Goal: Task Accomplishment & Management: Use online tool/utility

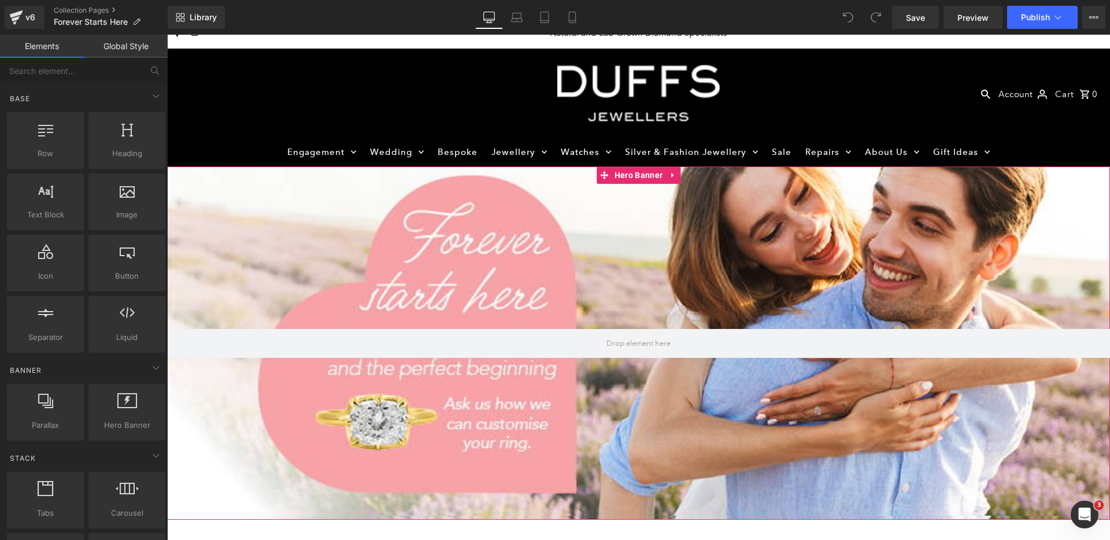
scroll to position [11, 0]
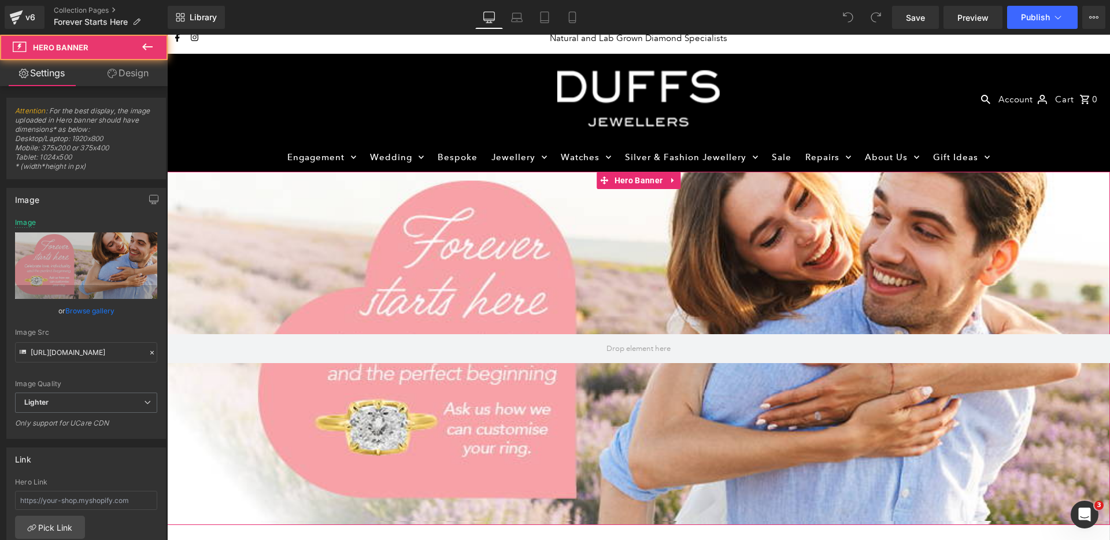
click at [724, 293] on div at bounding box center [638, 348] width 943 height 353
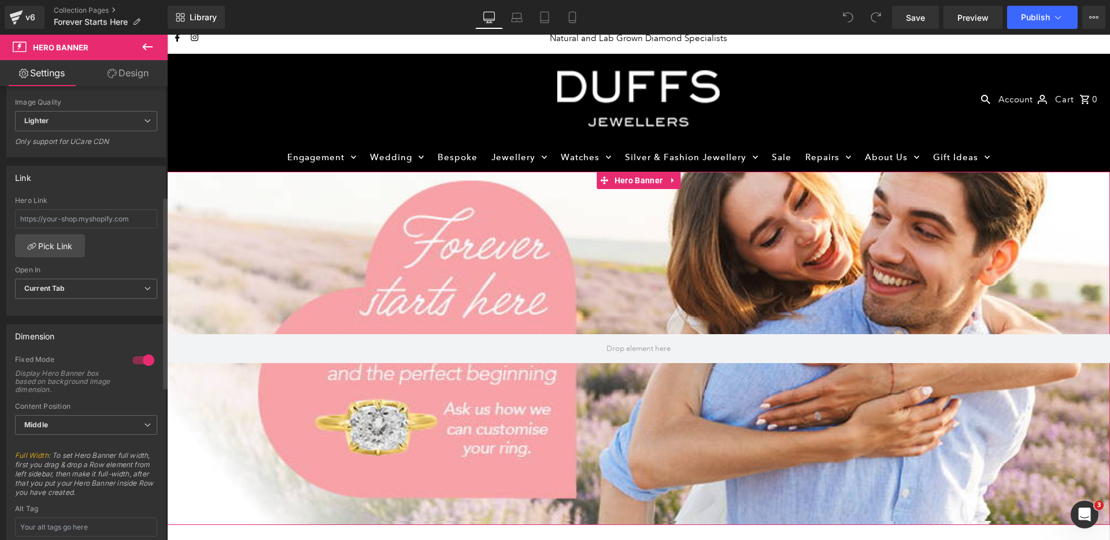
scroll to position [0, 0]
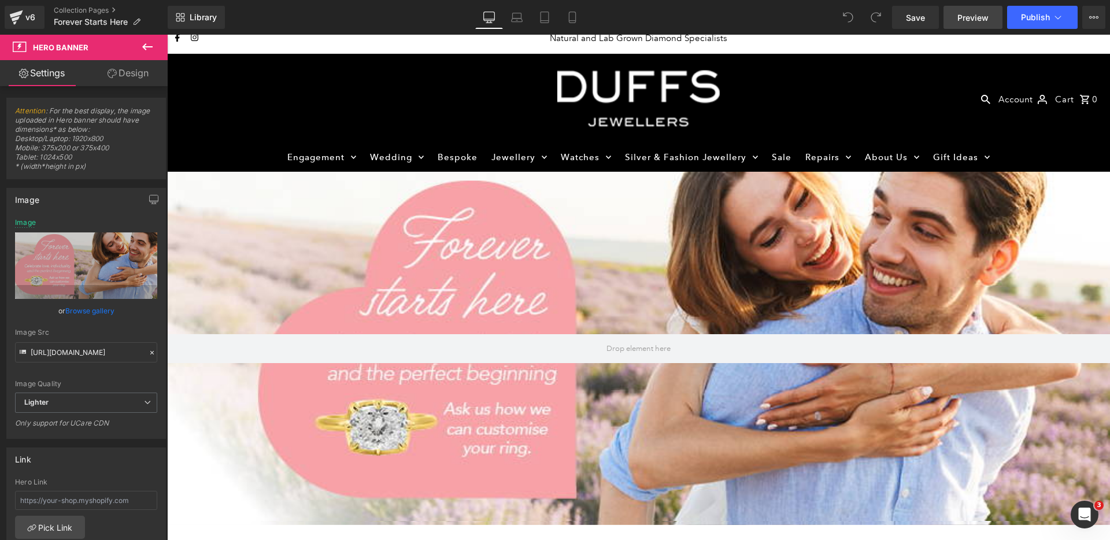
click at [958, 19] on span "Preview" at bounding box center [973, 18] width 31 height 12
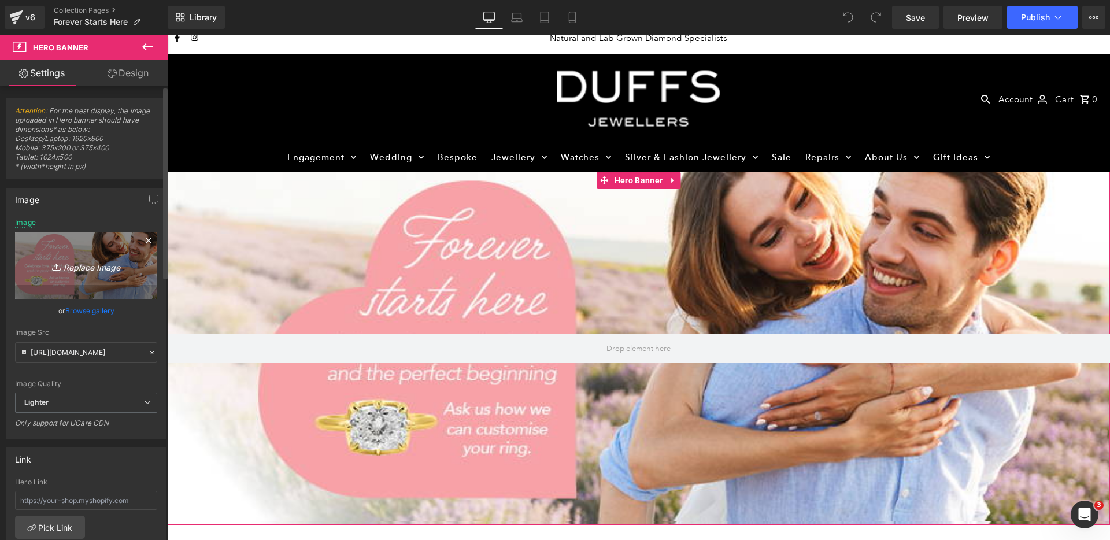
click at [119, 269] on icon "Replace Image" at bounding box center [86, 266] width 93 height 14
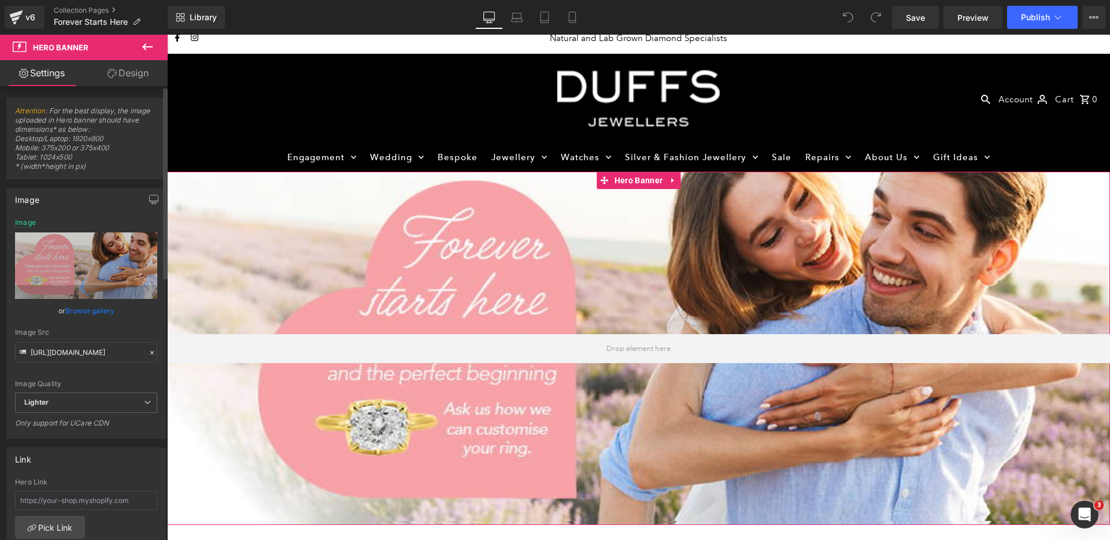
click at [87, 310] on link "Browse gallery" at bounding box center [89, 311] width 49 height 20
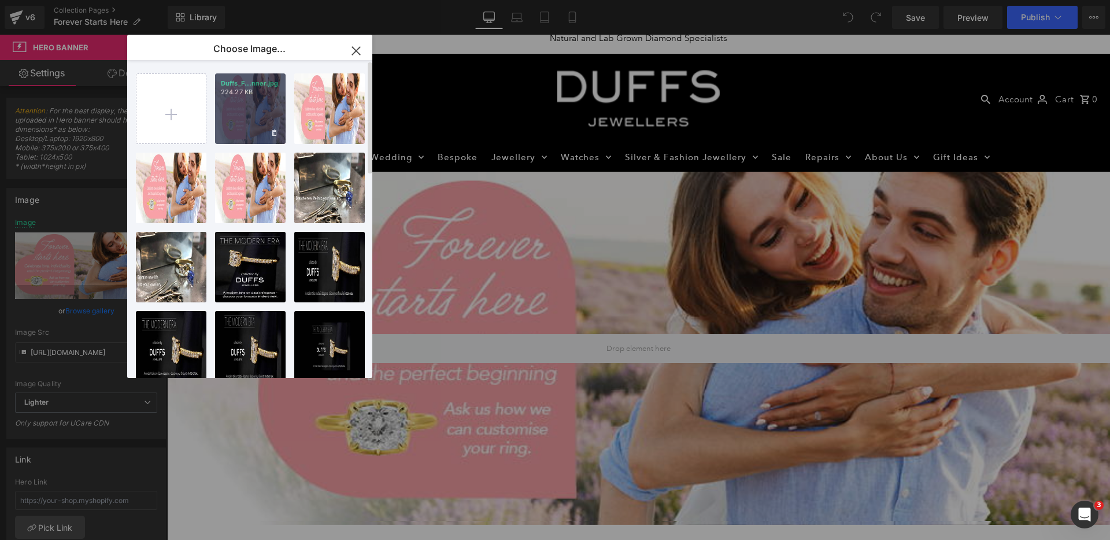
click at [250, 119] on div "Duffs_F...nner.jpg 224.27 KB" at bounding box center [250, 108] width 71 height 71
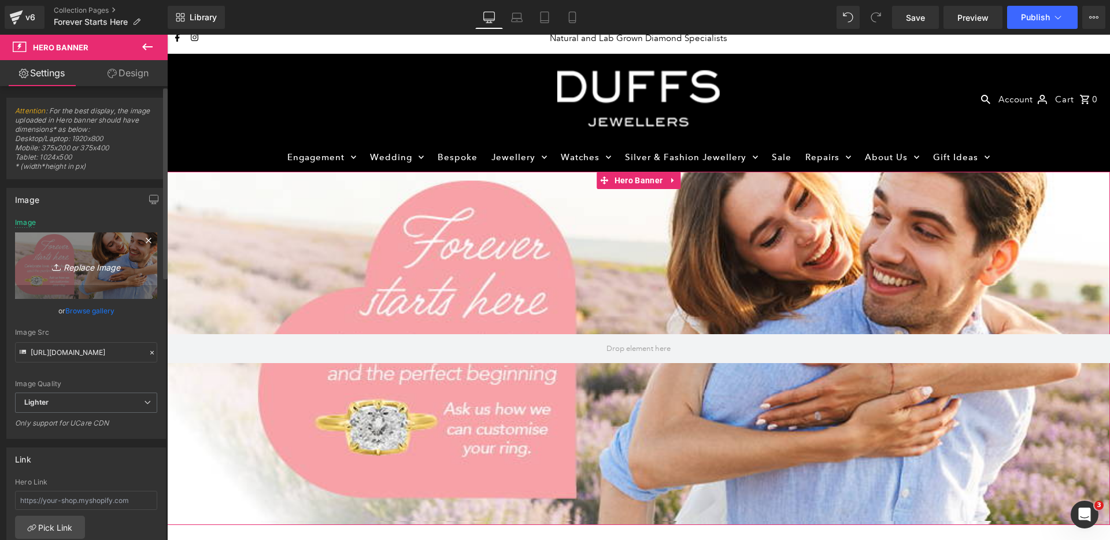
click at [110, 251] on link "Replace Image" at bounding box center [86, 265] width 142 height 67
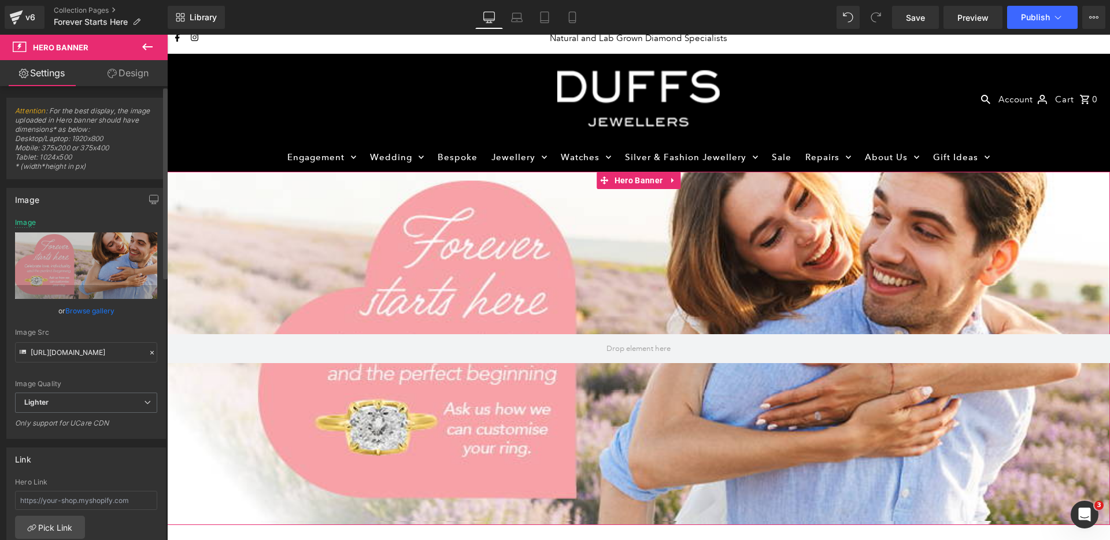
click at [89, 309] on link "Browse gallery" at bounding box center [89, 311] width 49 height 20
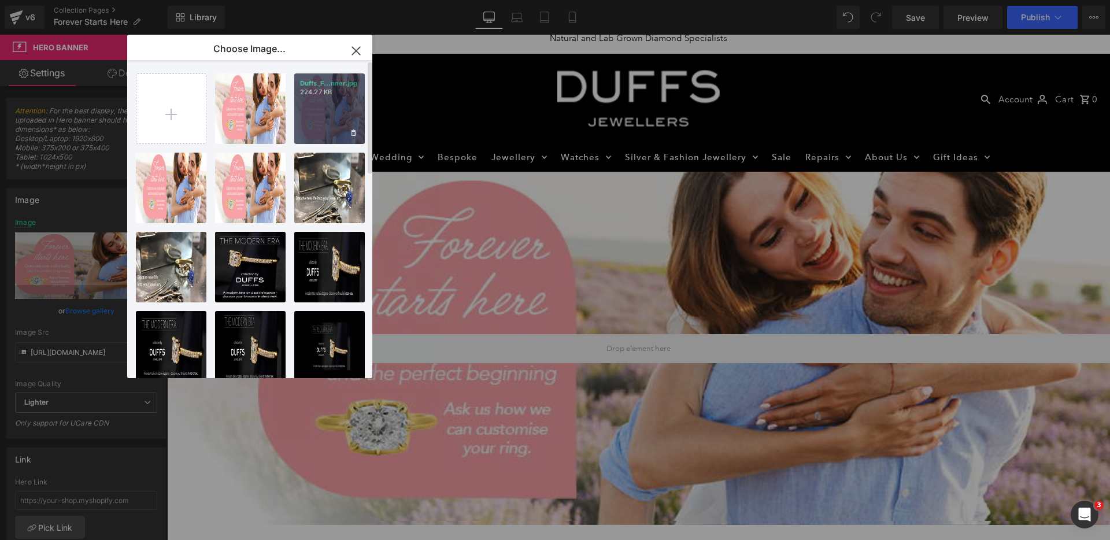
click at [314, 127] on div "Duffs_F...nner.jpg 224.27 KB" at bounding box center [329, 108] width 71 height 71
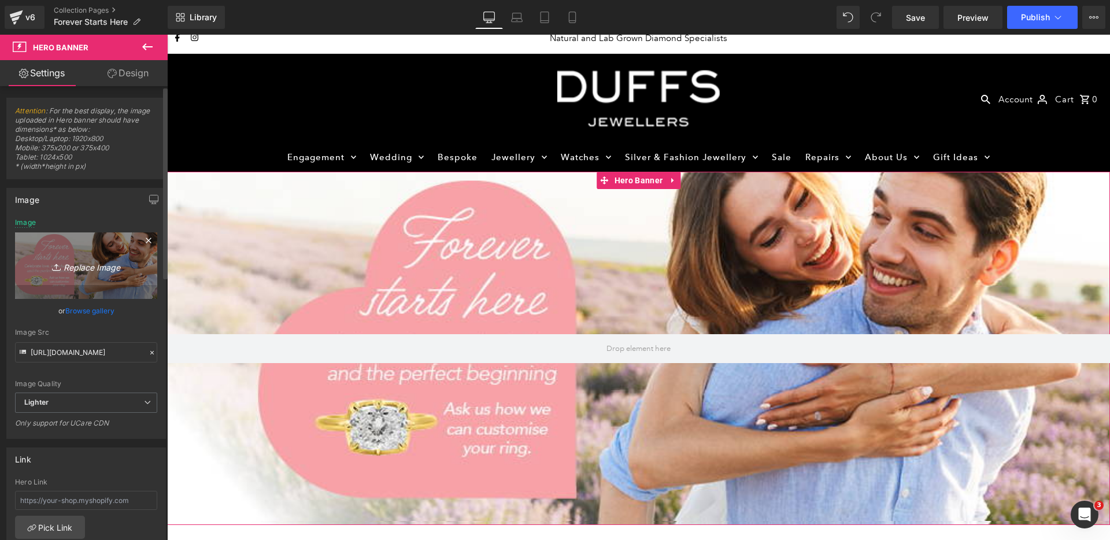
click at [122, 254] on link "Replace Image" at bounding box center [86, 265] width 142 height 67
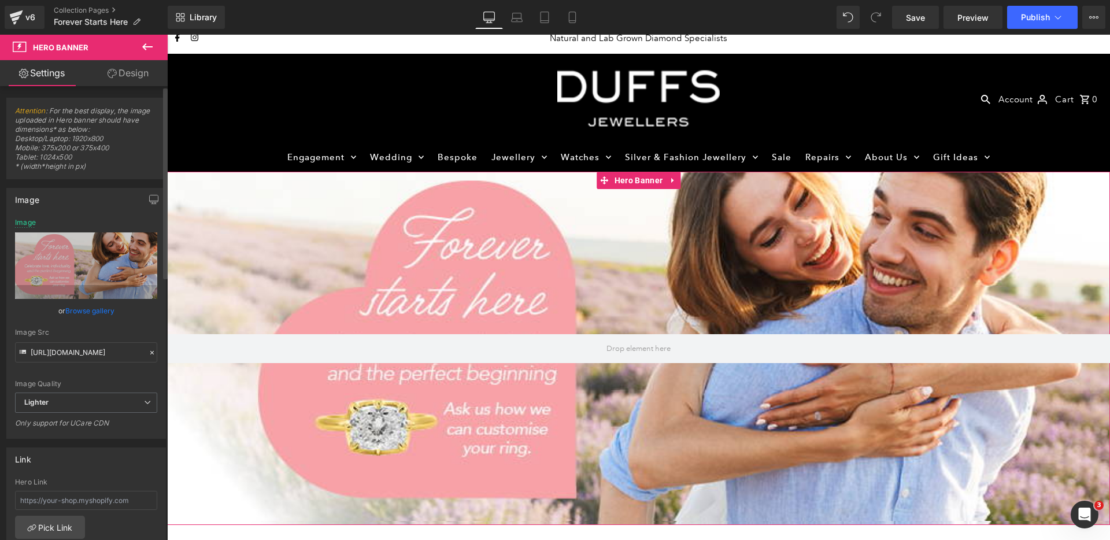
click at [80, 309] on link "Browse gallery" at bounding box center [89, 311] width 49 height 20
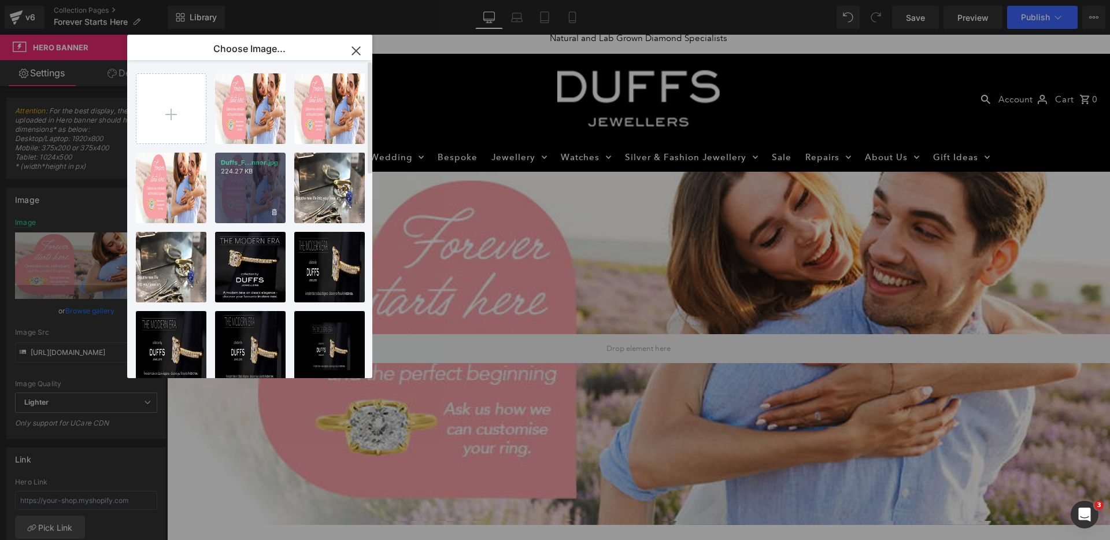
click at [248, 184] on div "Duffs_F...nner.jpg 224.27 KB" at bounding box center [250, 188] width 71 height 71
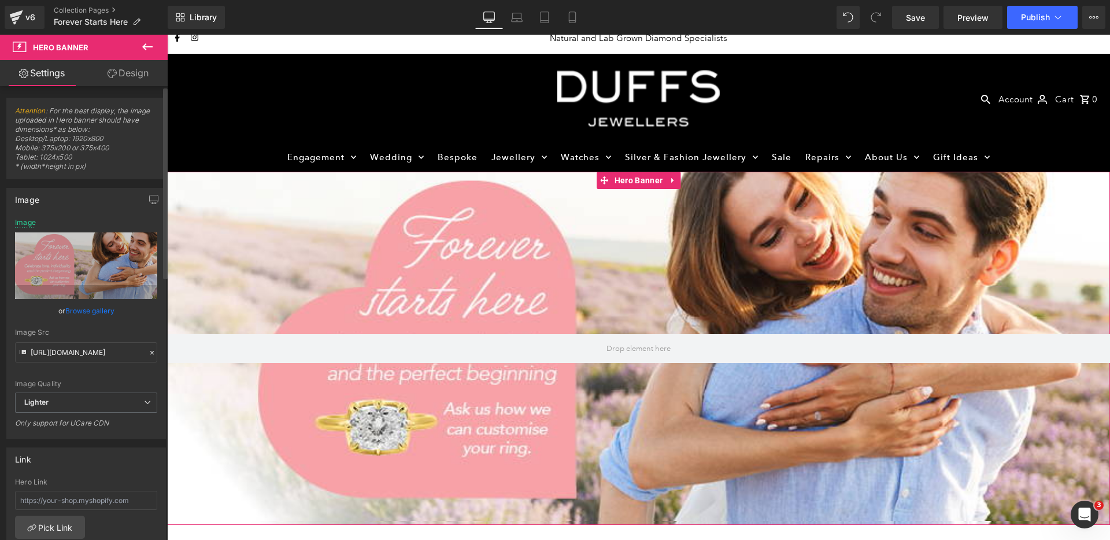
click at [83, 310] on link "Browse gallery" at bounding box center [89, 311] width 49 height 20
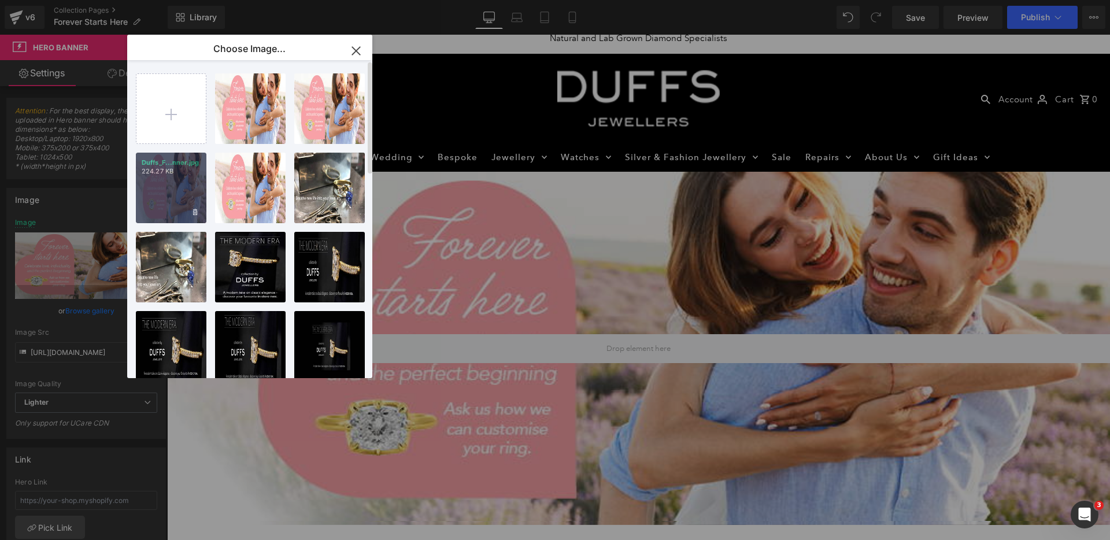
click at [184, 188] on div "Duffs_F...nner.jpg 224.27 KB" at bounding box center [171, 188] width 71 height 71
type input "https://ucarecdn.com/5f144098-76be-44f3-b697-e69eb178af68/-/format/auto/-/previ…"
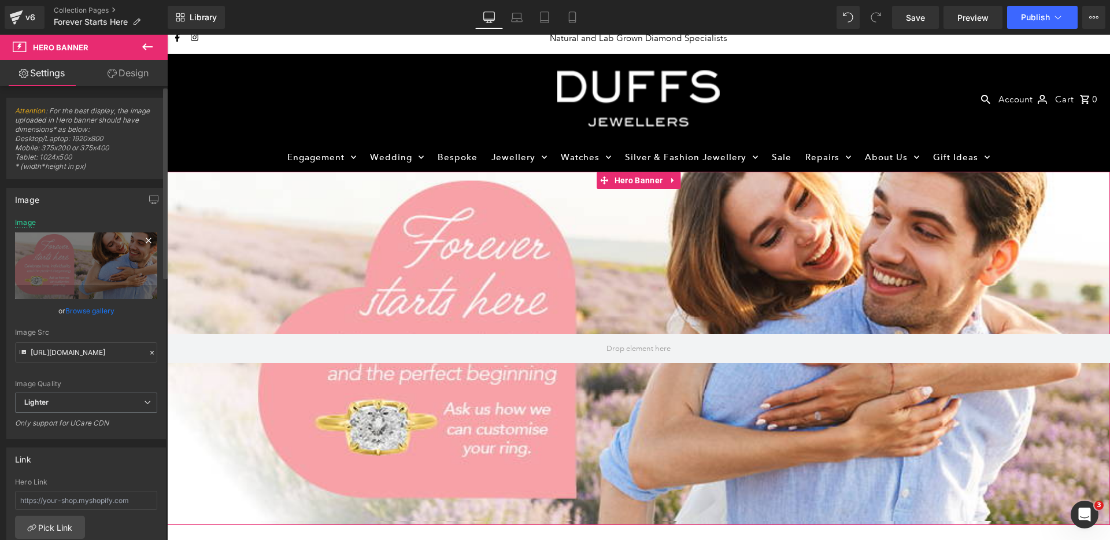
click at [143, 238] on icon at bounding box center [149, 241] width 14 height 14
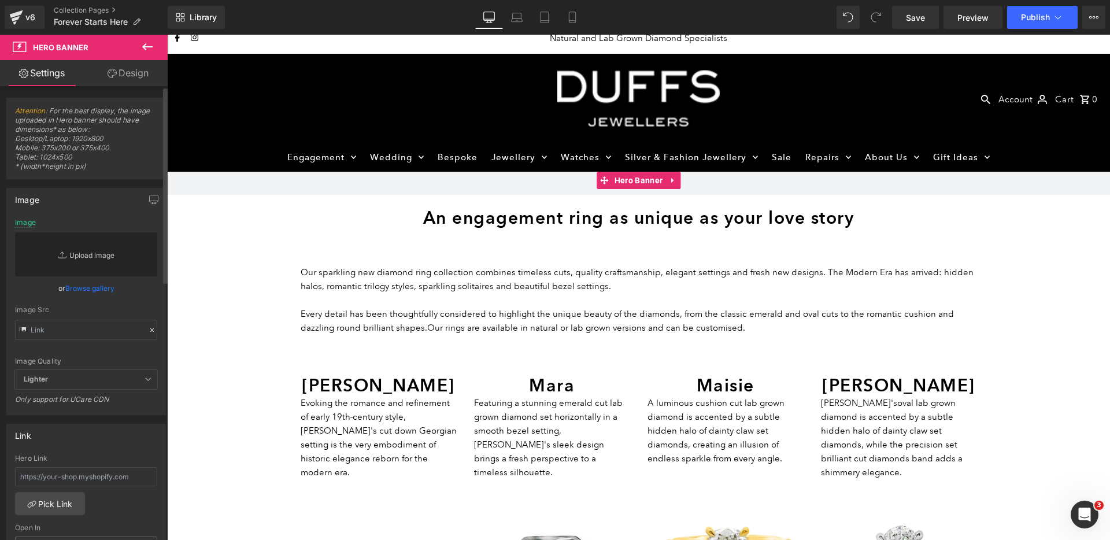
click at [88, 258] on link "Replace Image" at bounding box center [86, 254] width 142 height 44
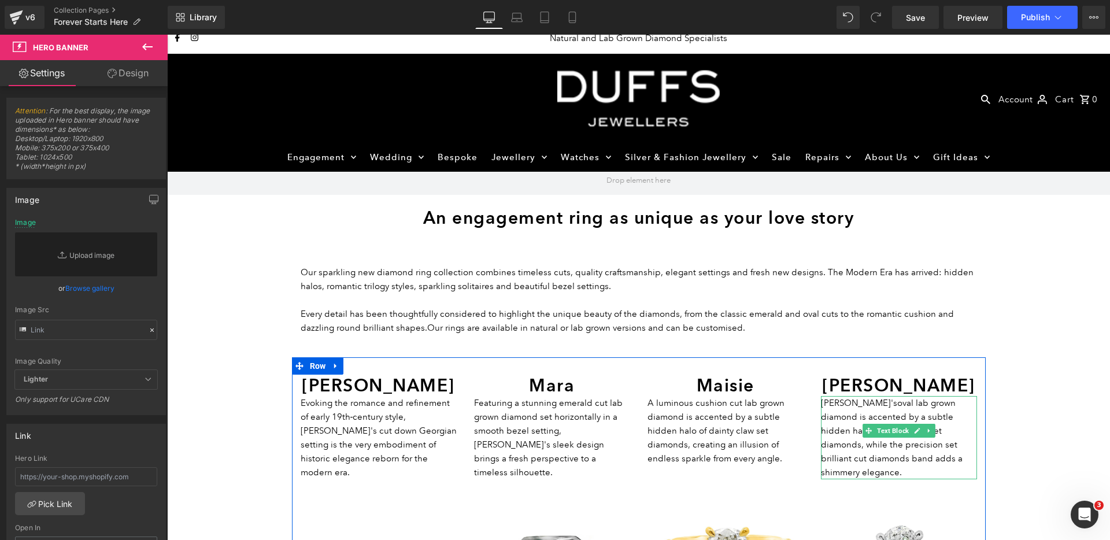
type input "C:\fakepath\Duffs_Forever_Starts_here_2025_web_banner.jpg"
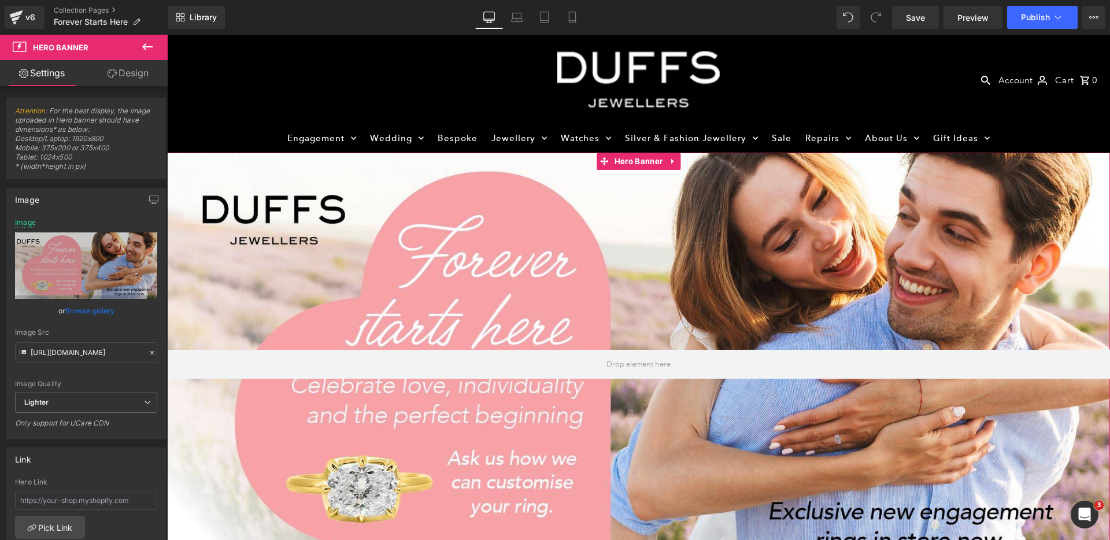
scroll to position [34, 0]
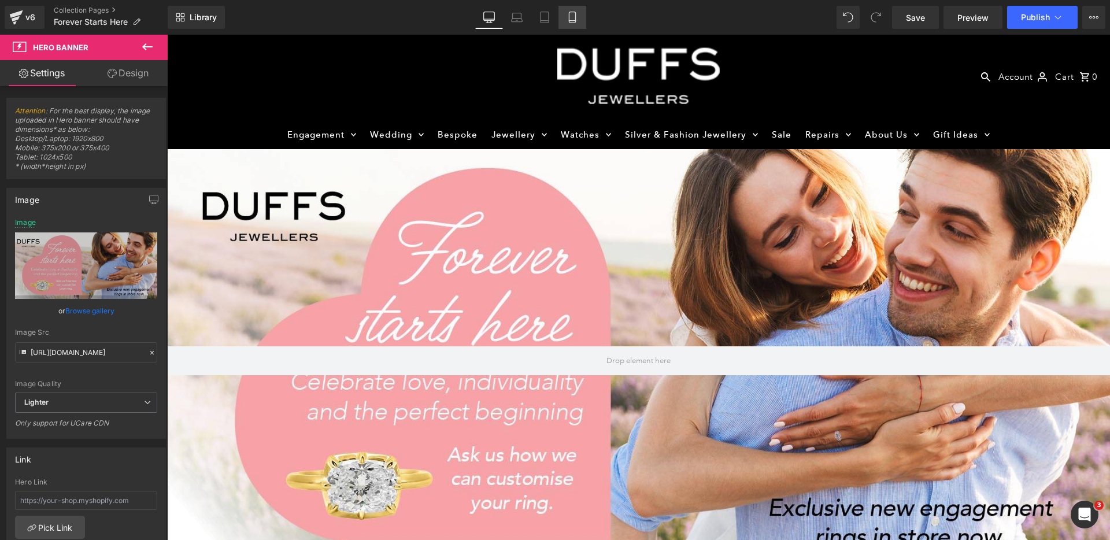
click at [577, 16] on icon at bounding box center [573, 18] width 12 height 12
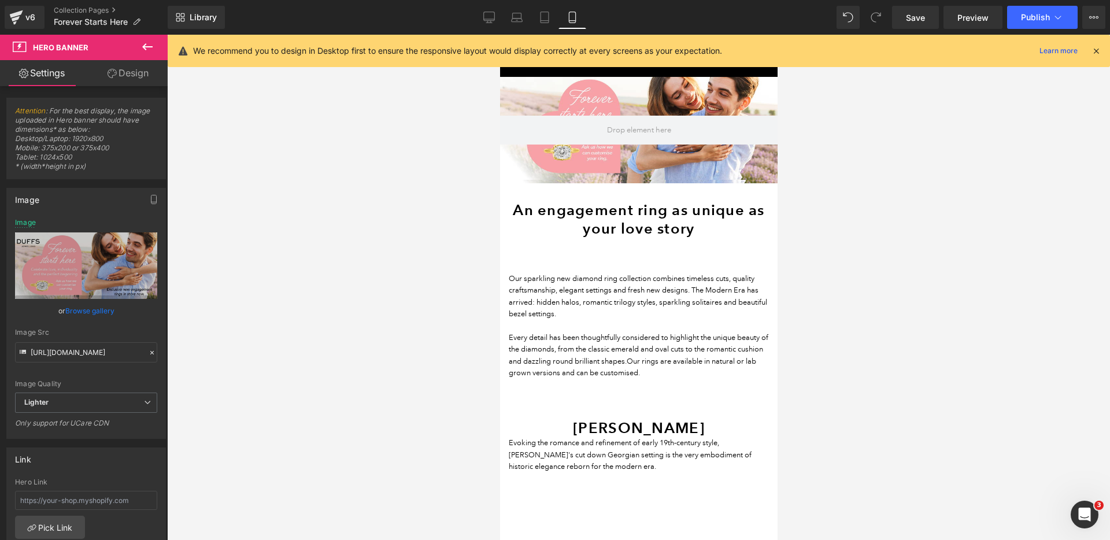
scroll to position [0, 0]
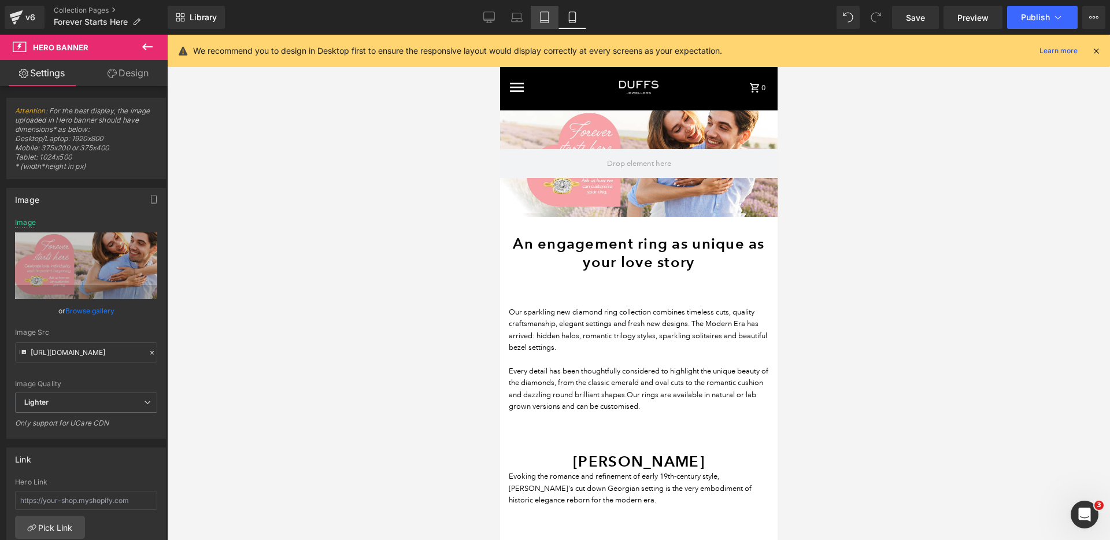
click at [548, 15] on icon at bounding box center [545, 18] width 12 height 12
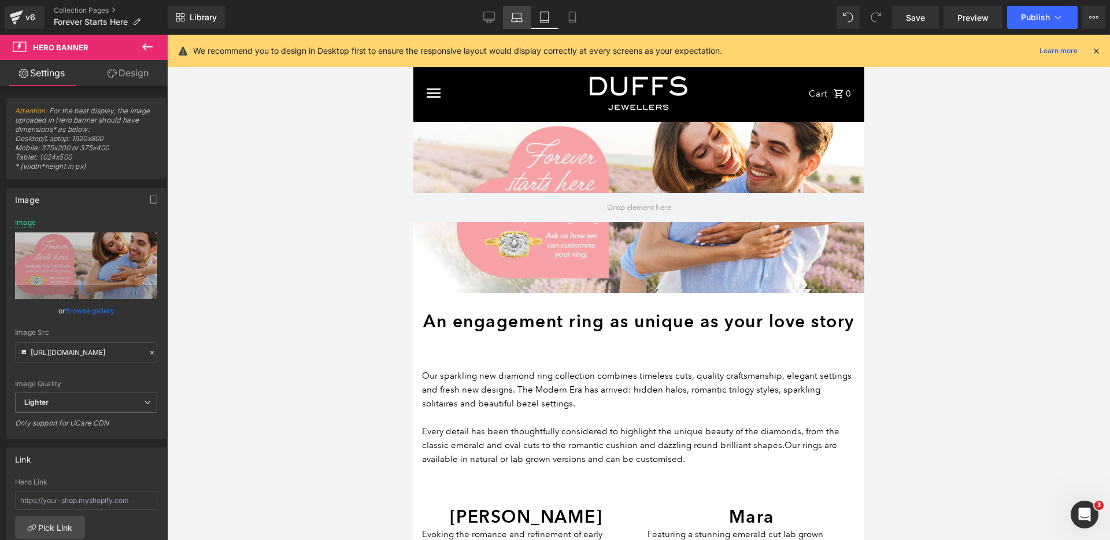
click at [520, 16] on icon at bounding box center [517, 18] width 12 height 12
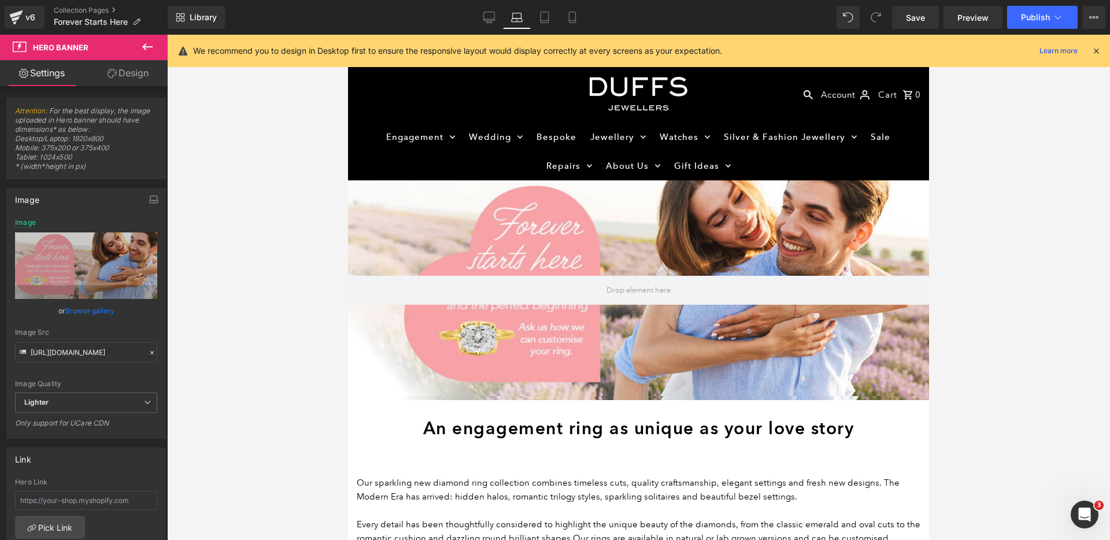
scroll to position [58, 0]
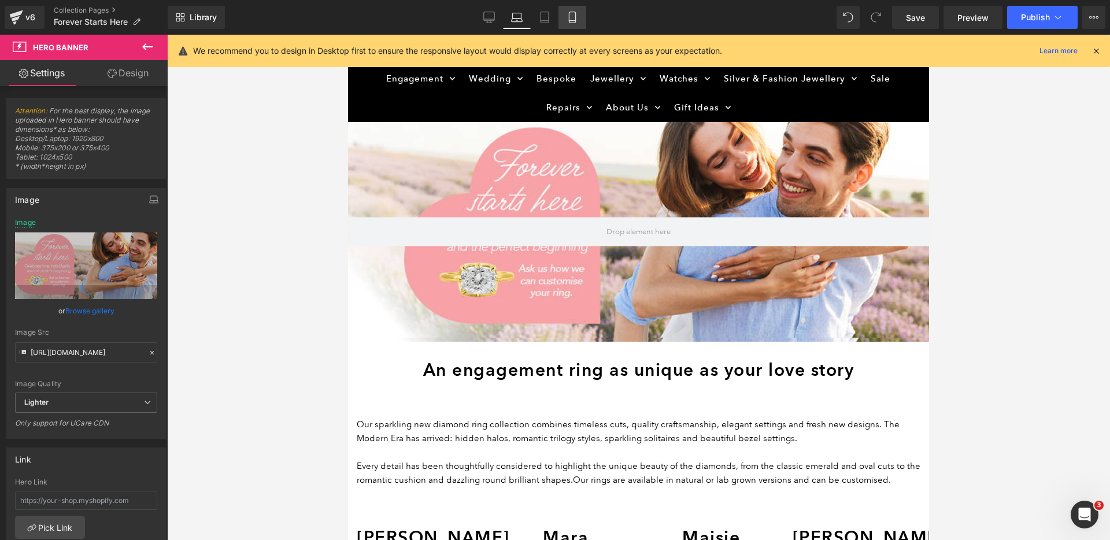
click at [570, 21] on icon at bounding box center [572, 21] width 6 height 0
type input "https://ucarecdn.com/eaaccd9d-5eb9-48ef-ac6e-7553fe4f6e15/-/format/auto/-/previ…"
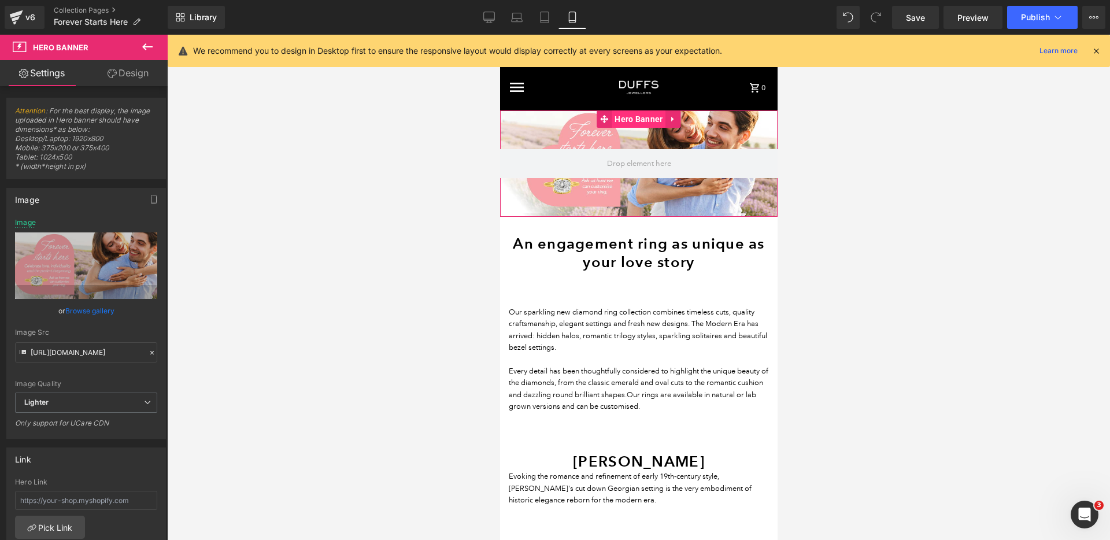
click at [630, 127] on span "Hero Banner" at bounding box center [638, 118] width 54 height 17
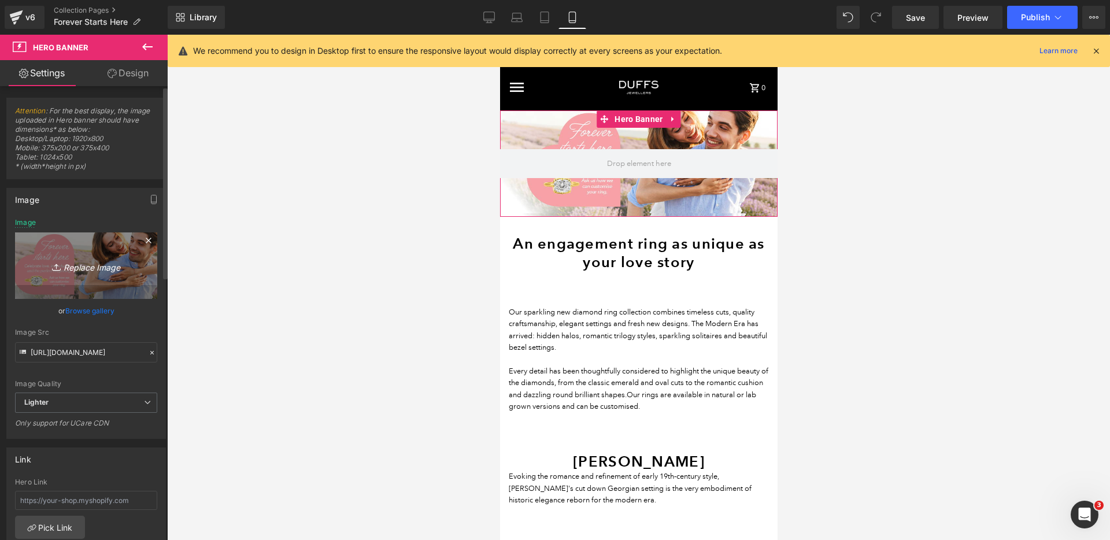
click at [89, 276] on link "Replace Image" at bounding box center [86, 265] width 142 height 67
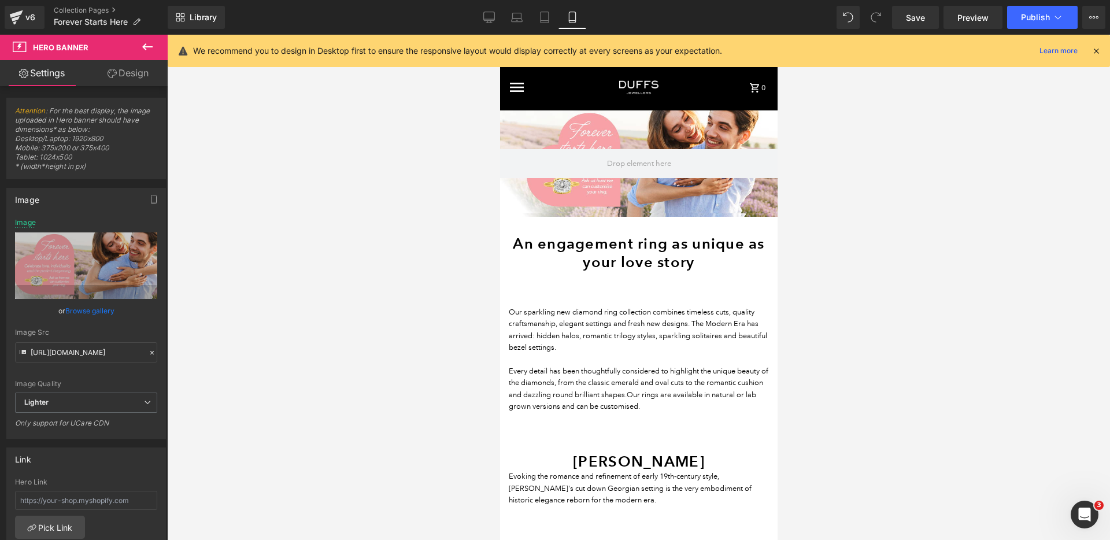
type input "C:\fakepath\Duffs_Forever_Starts_here_2025_Mobile_web_banner.jpg"
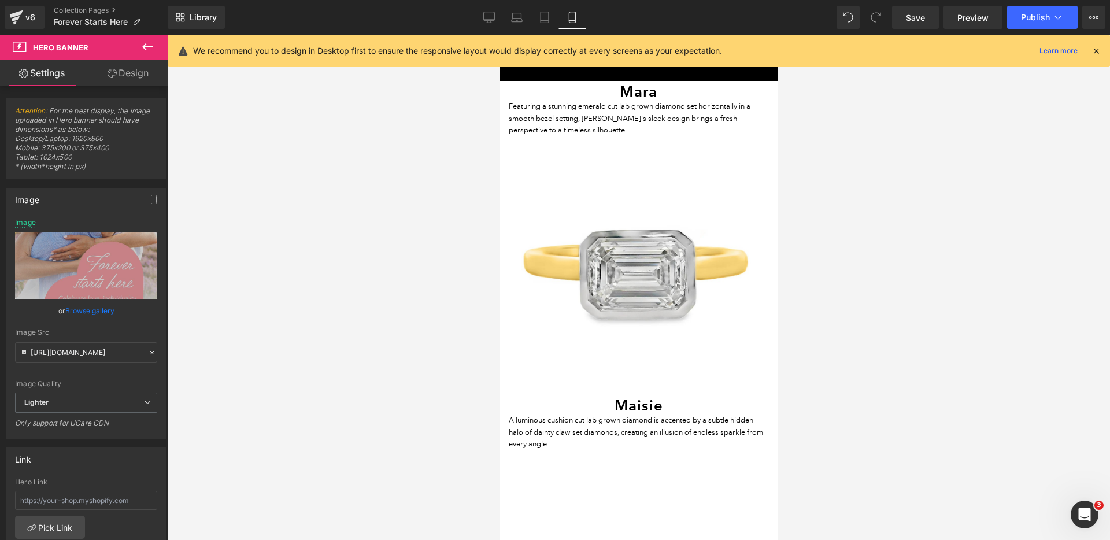
scroll to position [1014, 0]
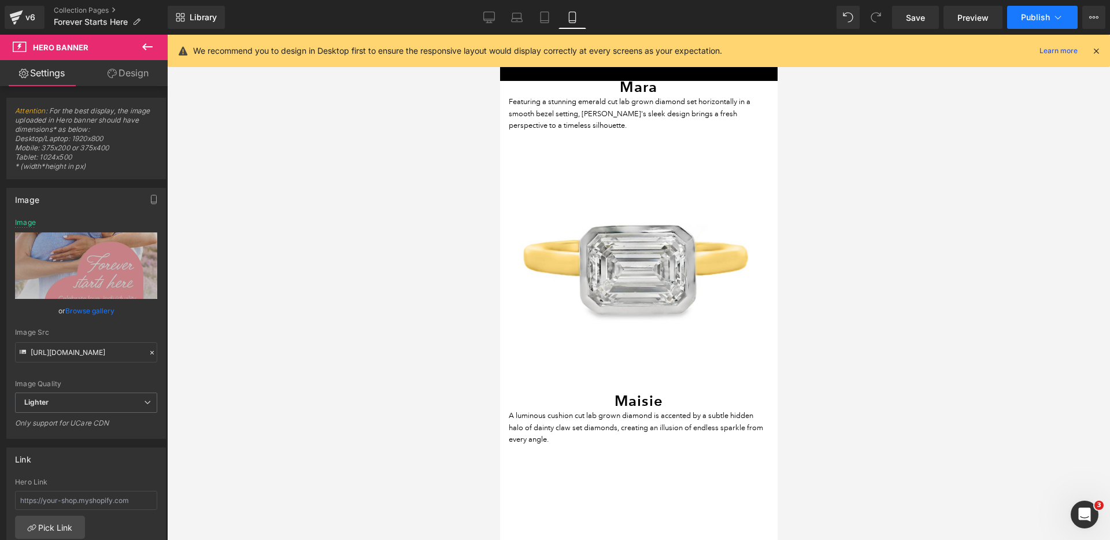
click at [1036, 20] on span "Publish" at bounding box center [1035, 17] width 29 height 9
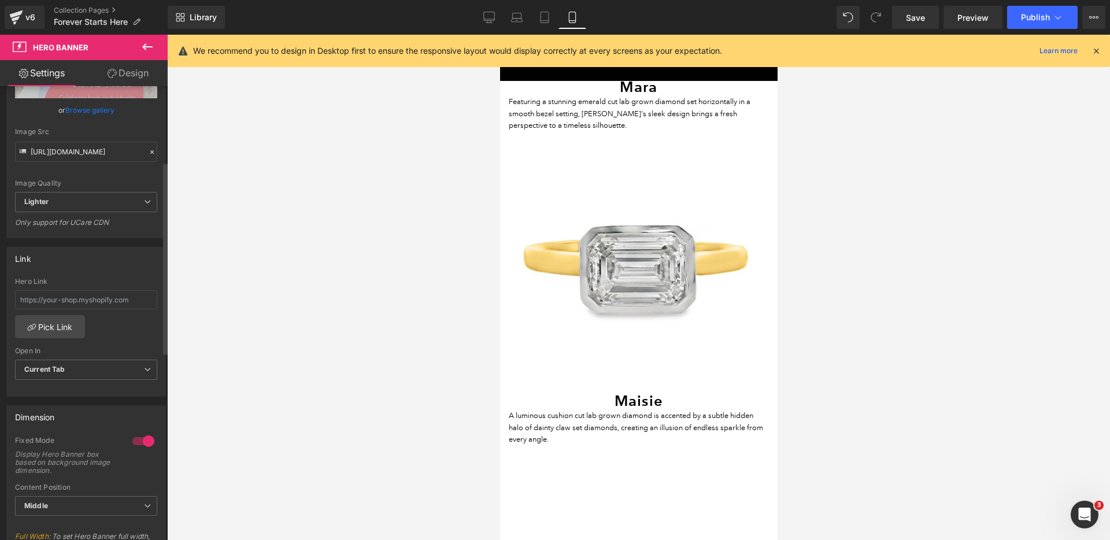
scroll to position [217, 0]
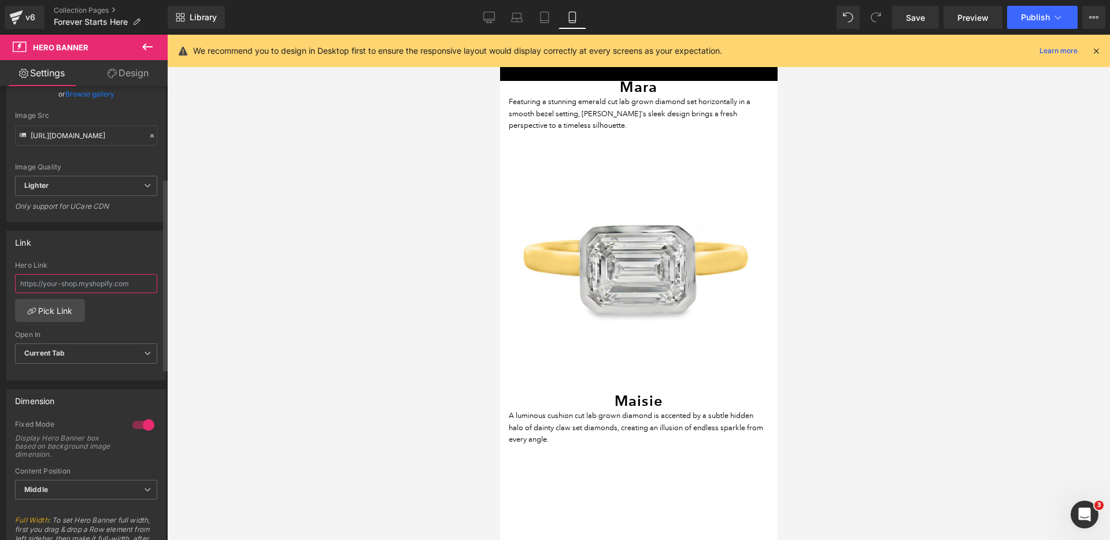
click at [57, 278] on input "text" at bounding box center [86, 283] width 142 height 19
click at [491, 17] on icon at bounding box center [489, 18] width 12 height 12
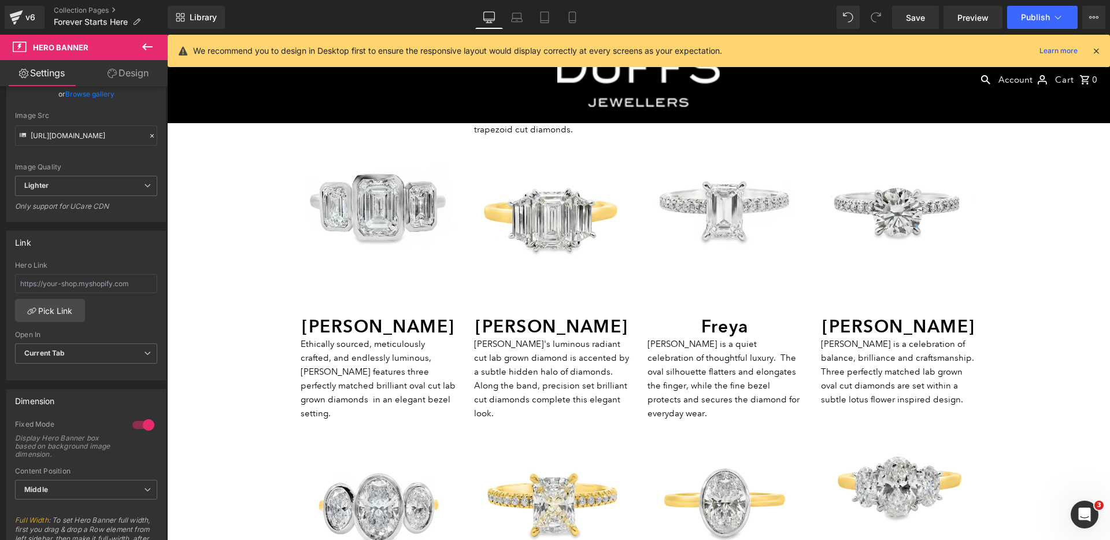
type input "https://ucarecdn.com/05a42466-a558-4cbe-9591-2e4fa4dcbd53/-/format/auto/-/previ…"
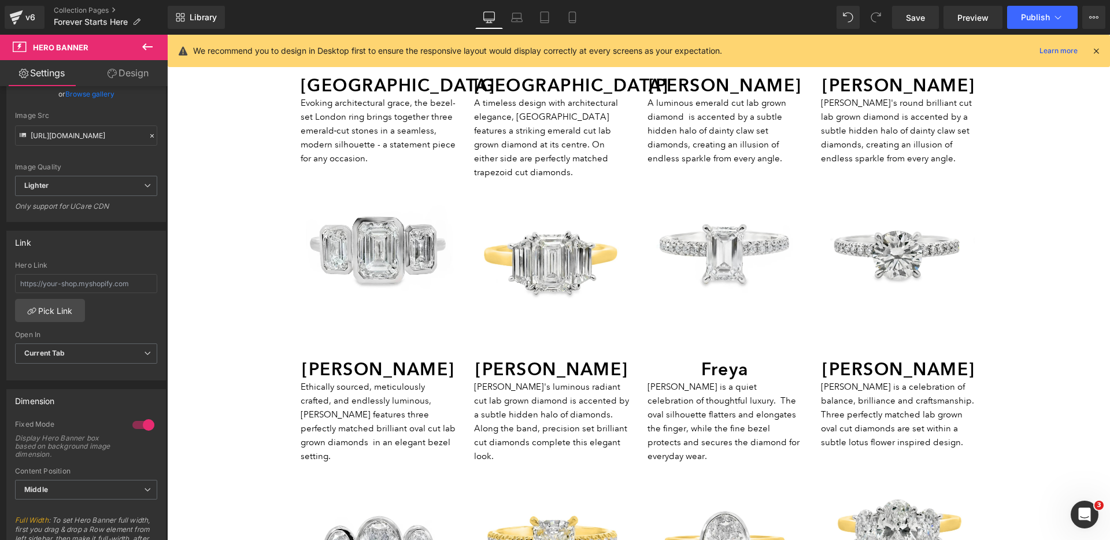
scroll to position [0, 0]
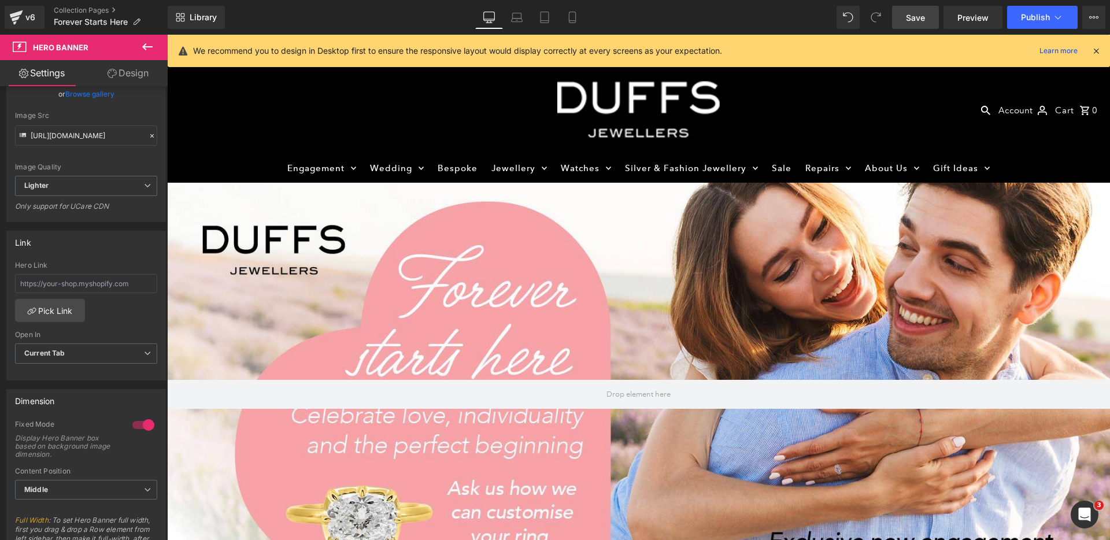
click at [918, 19] on span "Save" at bounding box center [915, 18] width 19 height 12
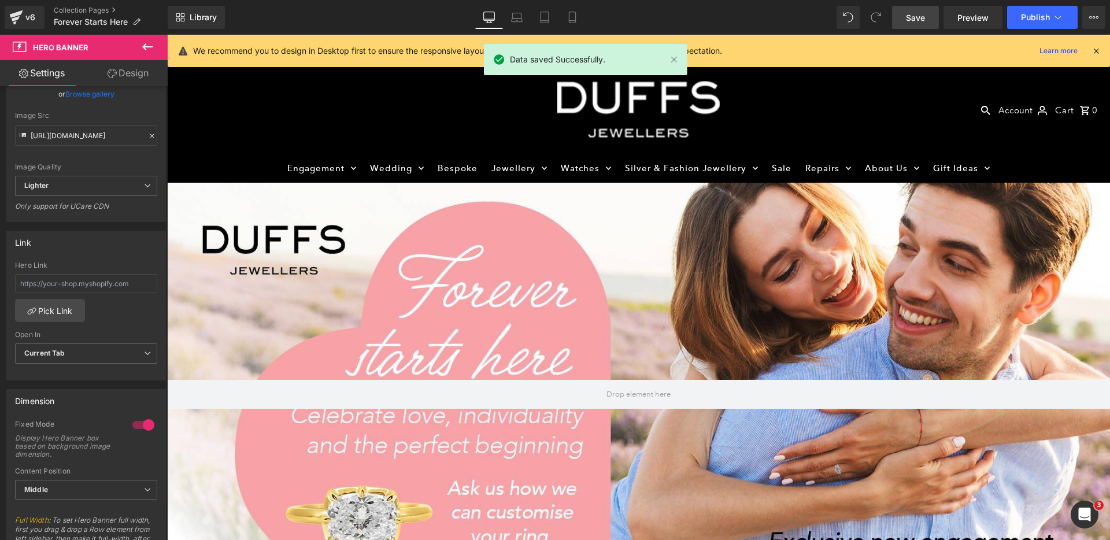
click at [1095, 50] on icon at bounding box center [1096, 51] width 10 height 10
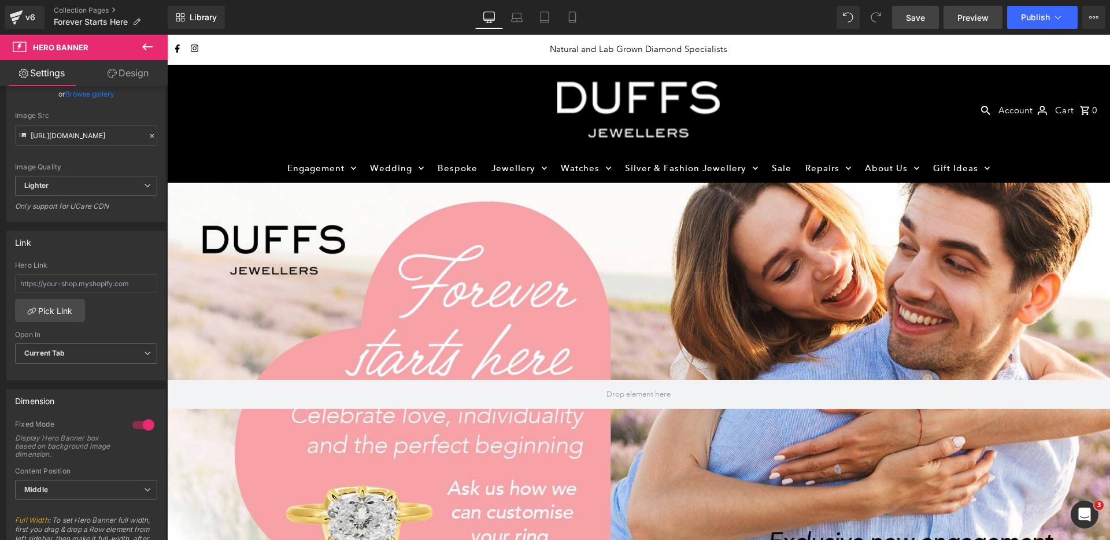
click at [982, 16] on span "Preview" at bounding box center [973, 18] width 31 height 12
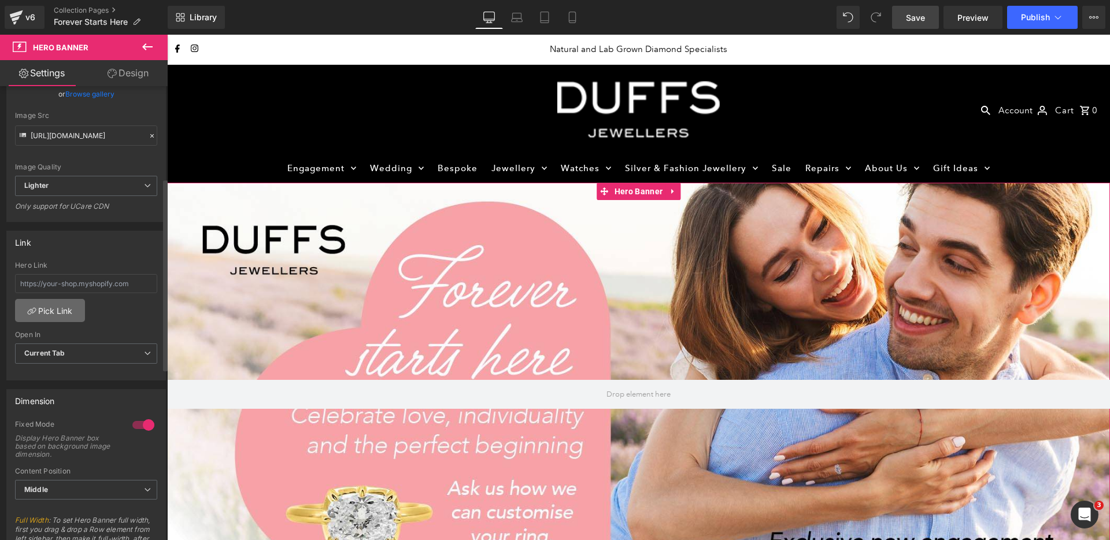
click at [61, 318] on link "Pick Link" at bounding box center [50, 310] width 70 height 23
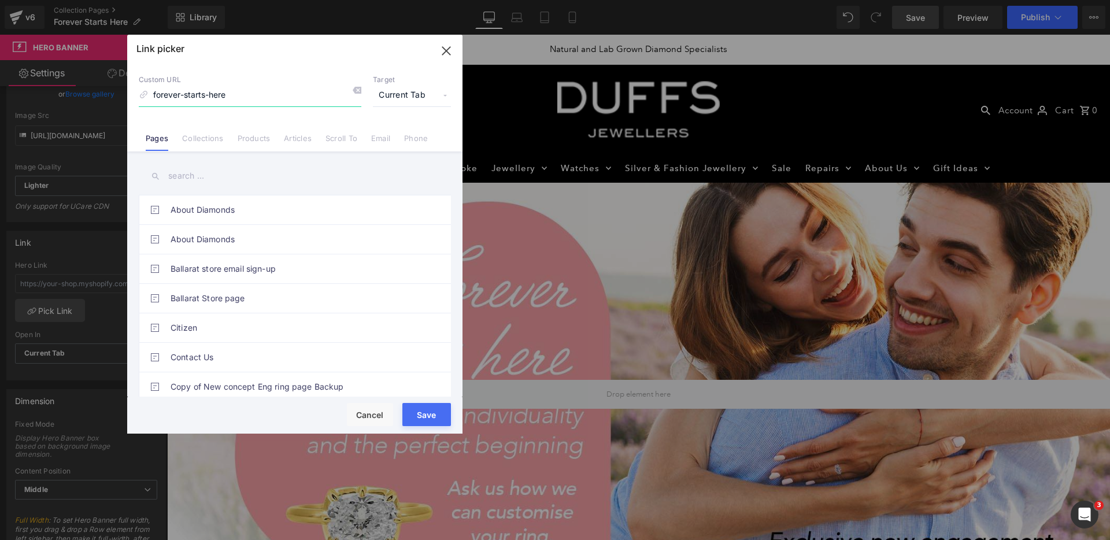
type input "forever-starts-here"
click at [423, 409] on button "Save" at bounding box center [427, 414] width 49 height 23
type input "forever-starts-here"
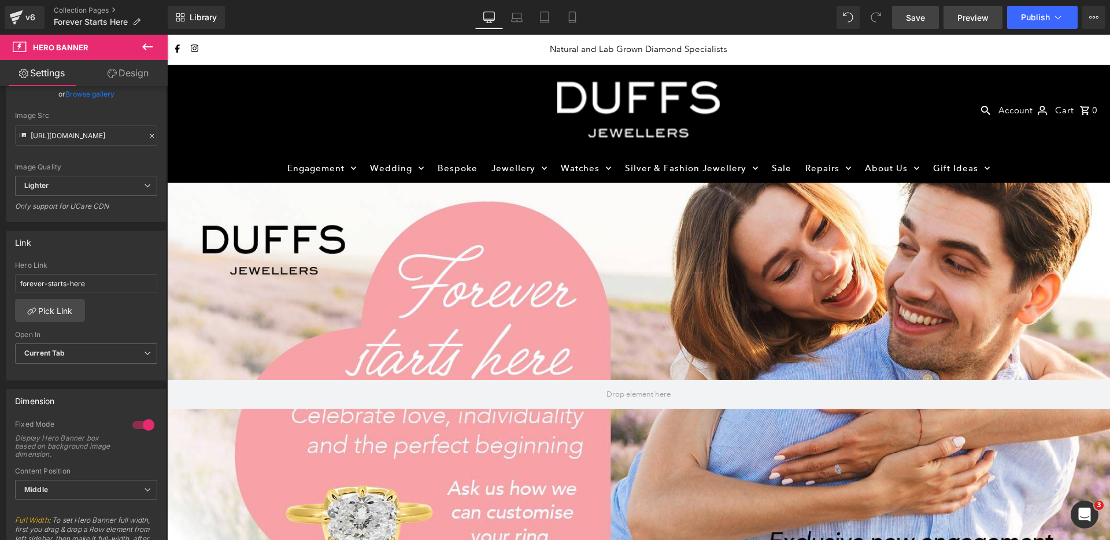
click at [976, 19] on span "Preview" at bounding box center [973, 18] width 31 height 12
click at [1039, 18] on span "Publish" at bounding box center [1035, 17] width 29 height 9
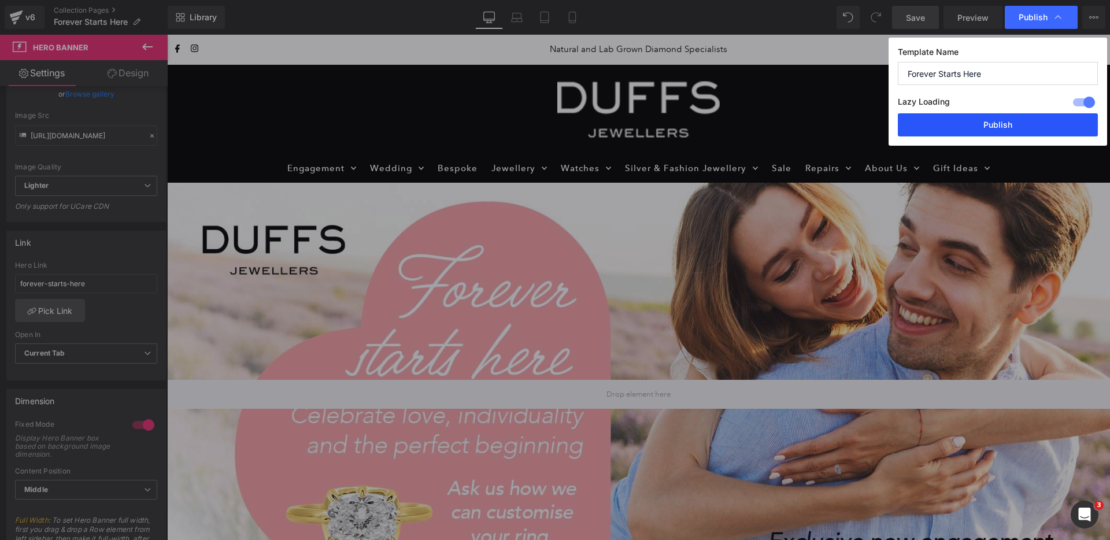
click at [1001, 119] on button "Publish" at bounding box center [998, 124] width 200 height 23
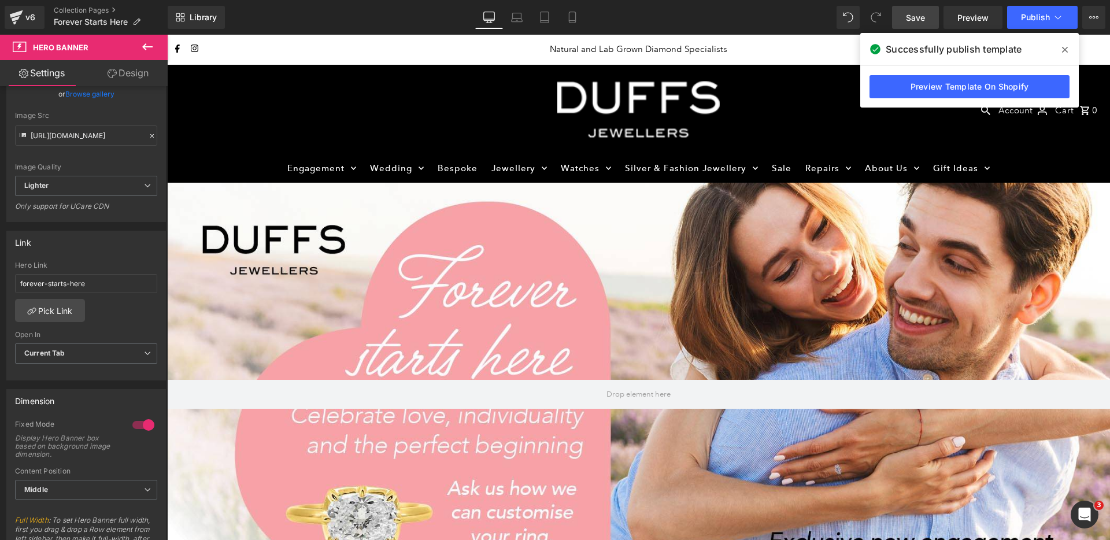
click at [153, 45] on icon at bounding box center [148, 47] width 14 height 14
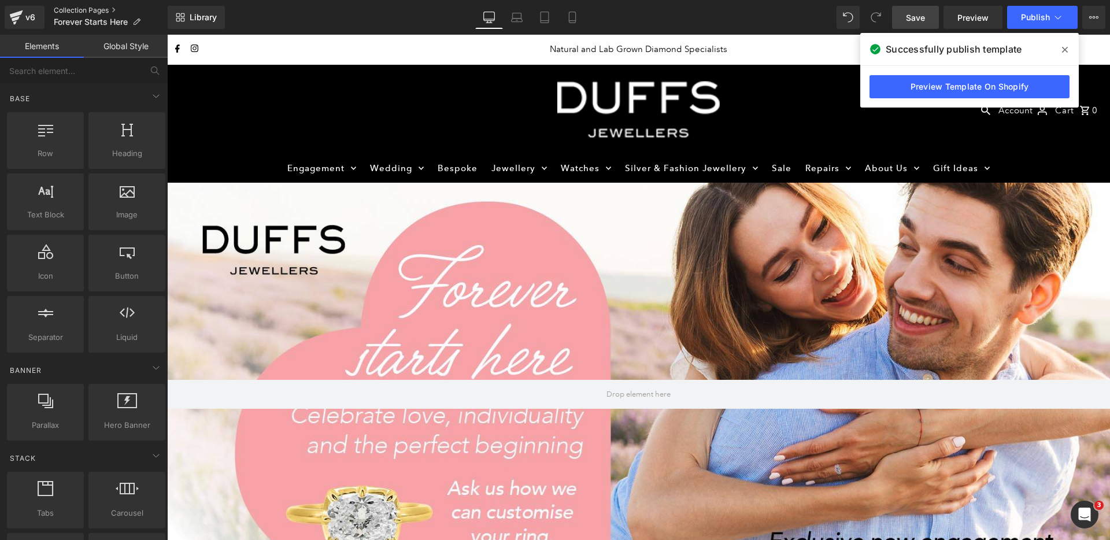
click at [67, 9] on link "Collection Pages" at bounding box center [111, 10] width 114 height 9
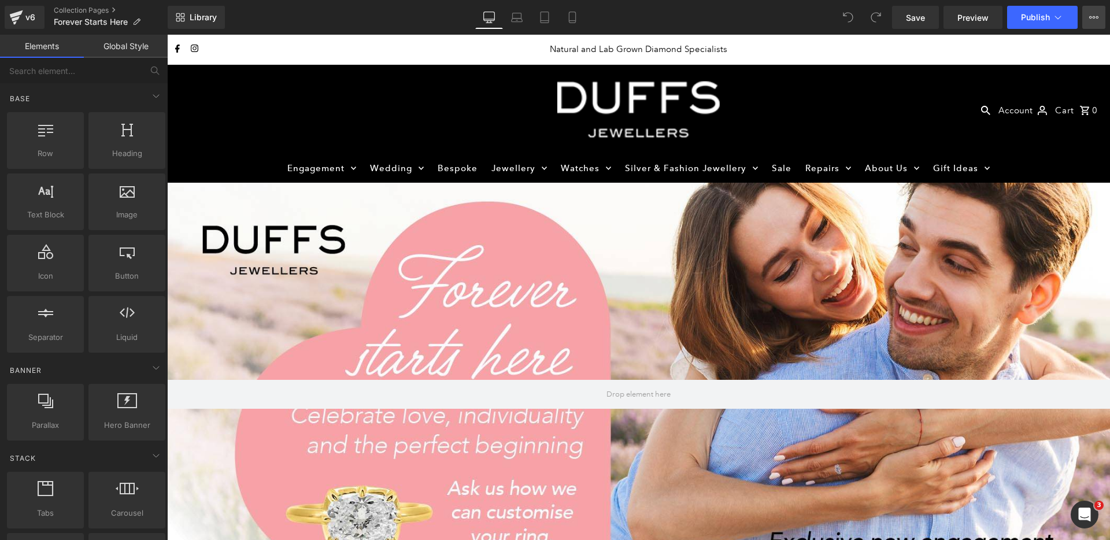
click at [1095, 16] on icon at bounding box center [1094, 17] width 9 height 9
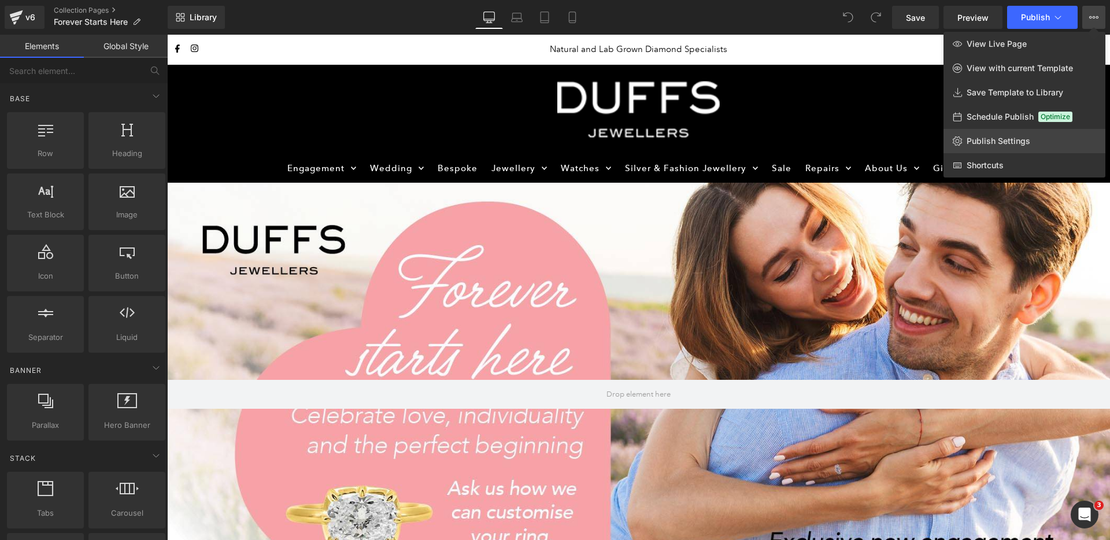
click at [984, 137] on span "Publish Settings" at bounding box center [999, 141] width 64 height 10
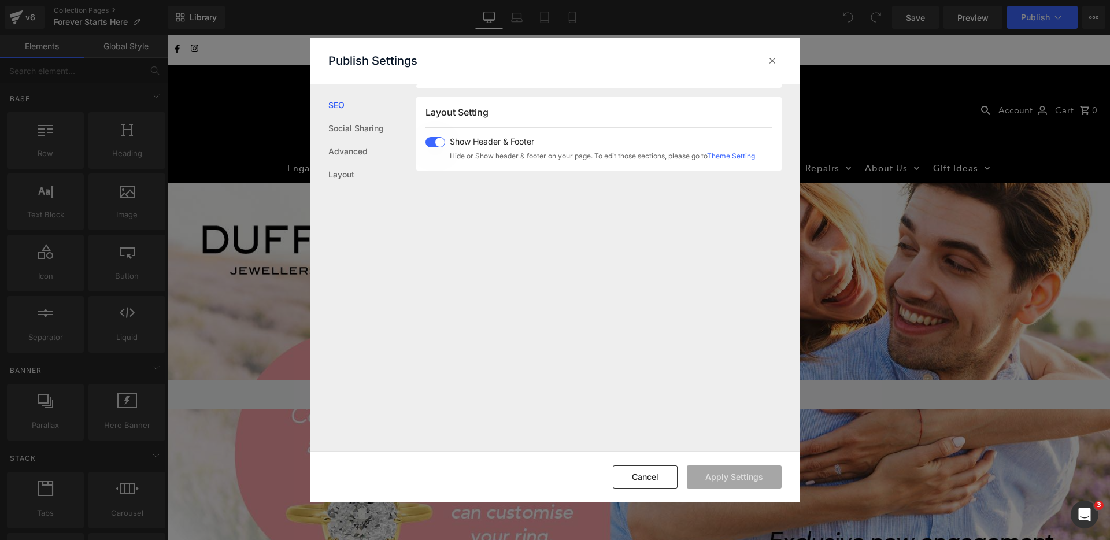
scroll to position [286, 0]
click at [651, 472] on button "Cancel" at bounding box center [645, 477] width 65 height 23
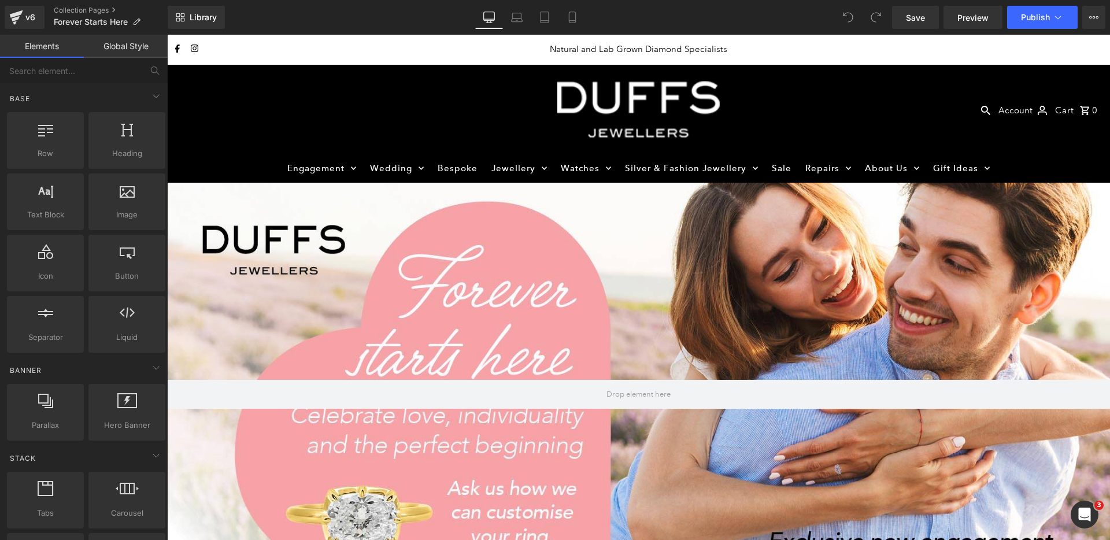
click at [45, 43] on link "Elements" at bounding box center [42, 46] width 84 height 23
click at [120, 45] on link "Global Style" at bounding box center [126, 46] width 84 height 23
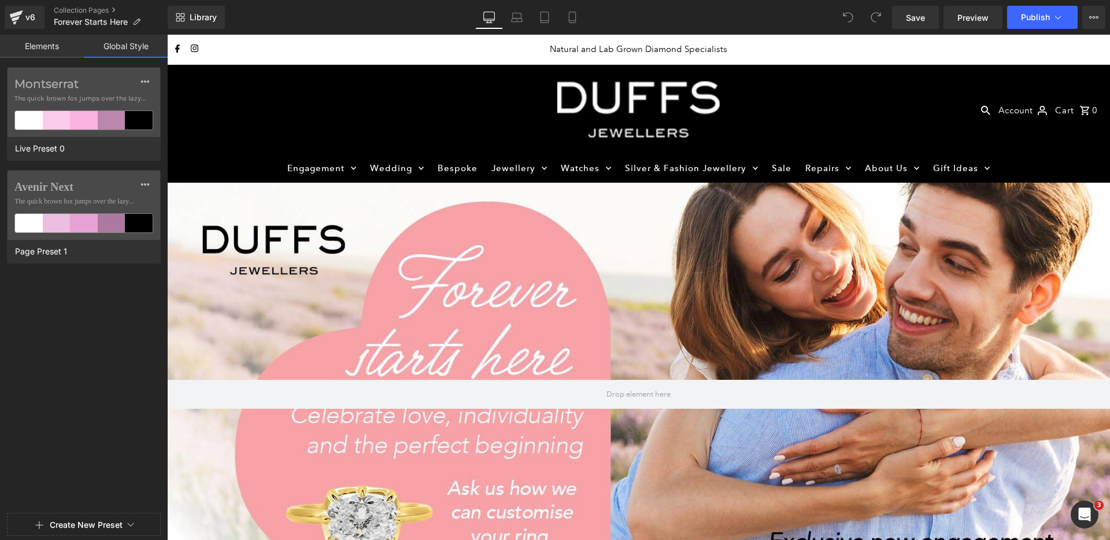
click at [49, 46] on link "Elements" at bounding box center [42, 46] width 84 height 23
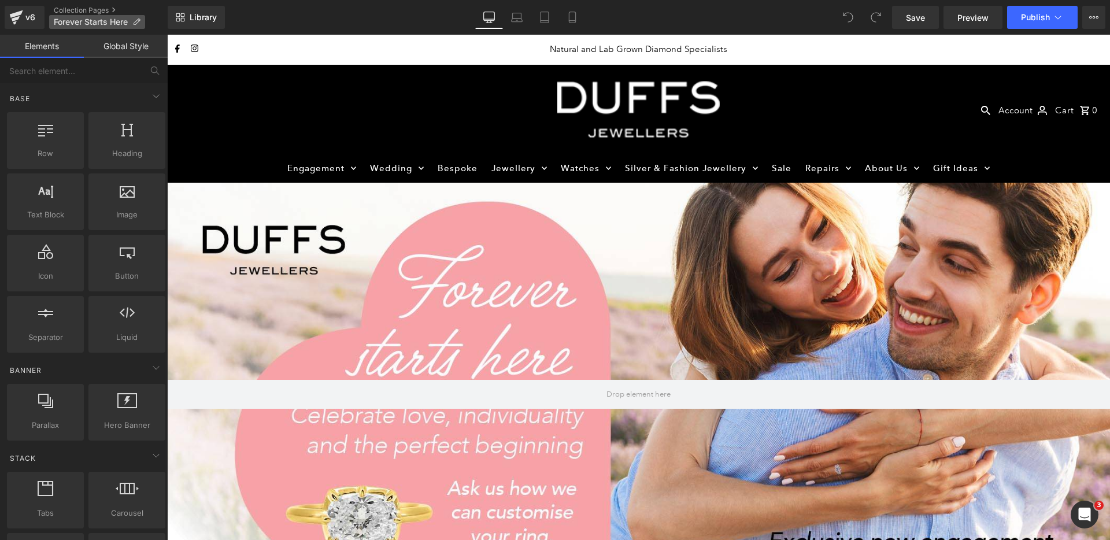
click at [141, 19] on icon at bounding box center [136, 22] width 8 height 8
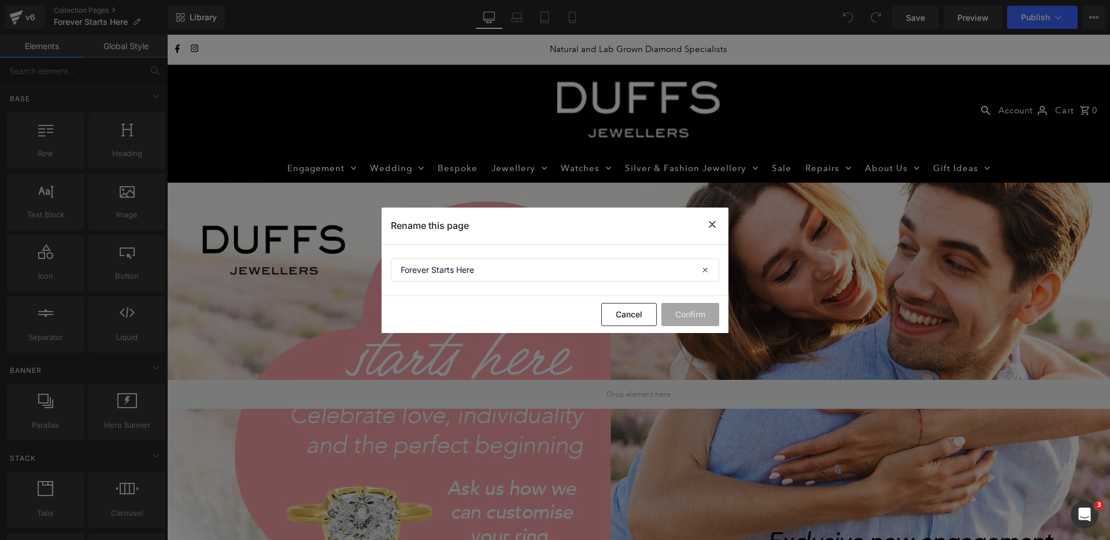
click at [716, 224] on icon at bounding box center [713, 224] width 14 height 14
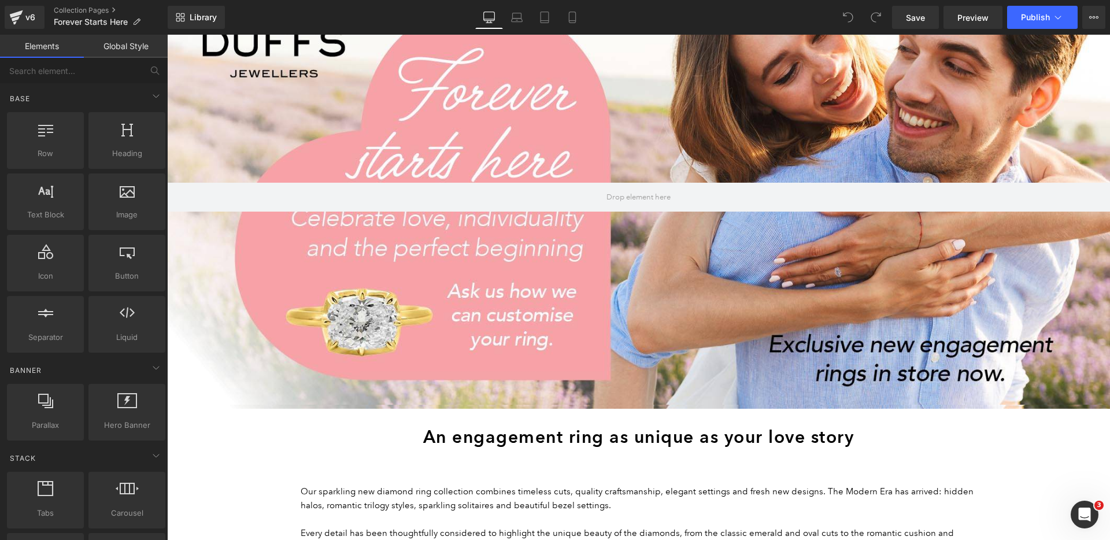
scroll to position [0, 0]
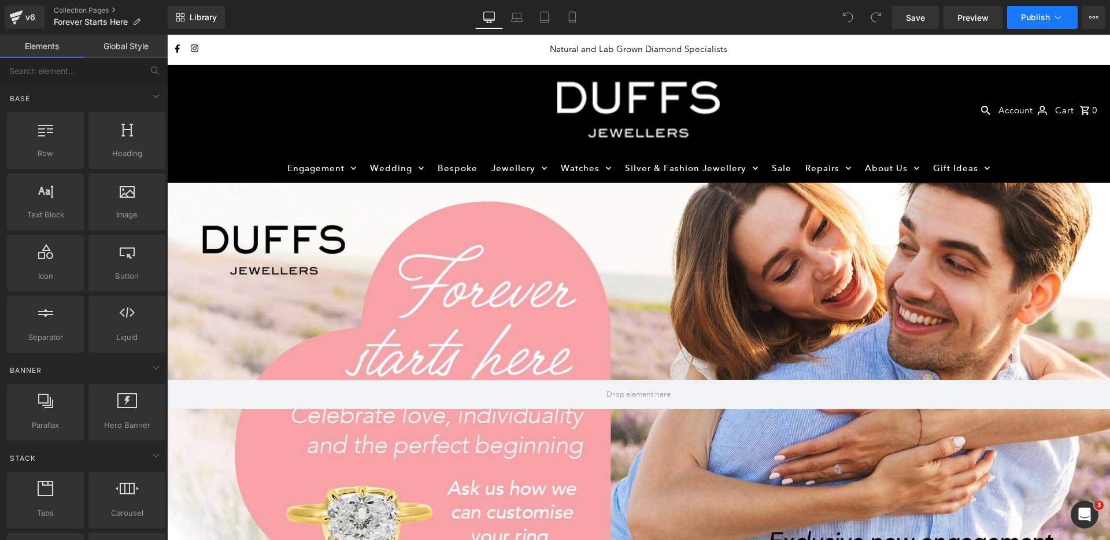
click at [1064, 15] on icon at bounding box center [1059, 18] width 12 height 12
click at [1041, 18] on span "Publish" at bounding box center [1035, 17] width 29 height 9
click at [1091, 14] on icon at bounding box center [1094, 17] width 9 height 9
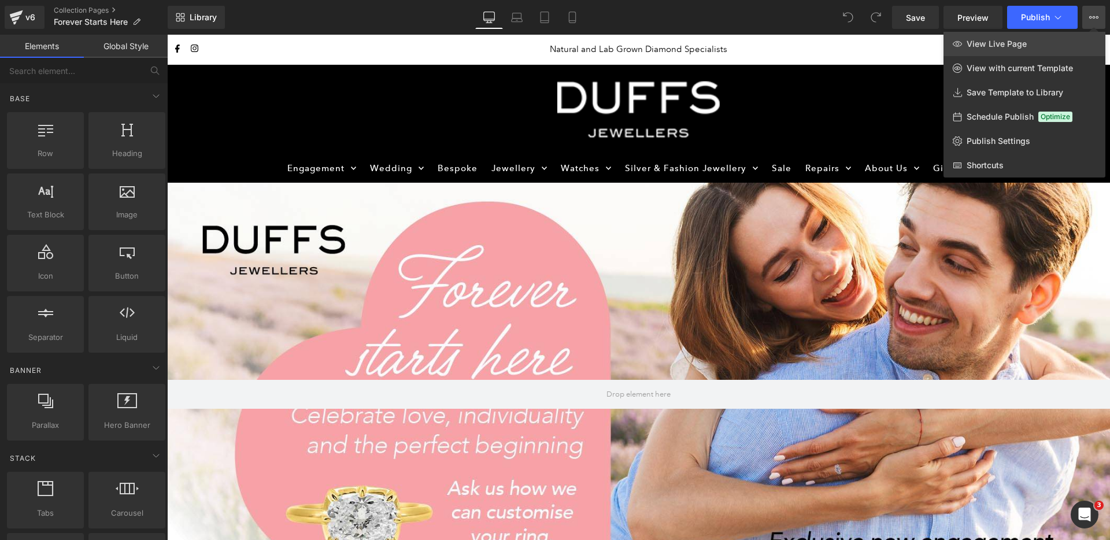
click at [1039, 40] on link "View Live Page" at bounding box center [1025, 44] width 162 height 24
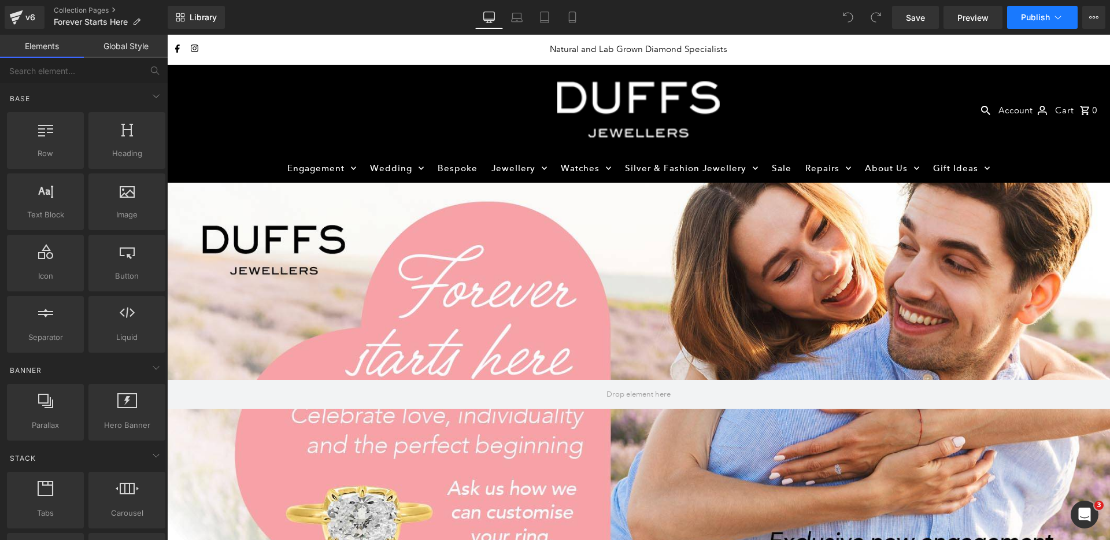
click at [1055, 16] on icon at bounding box center [1058, 17] width 6 height 3
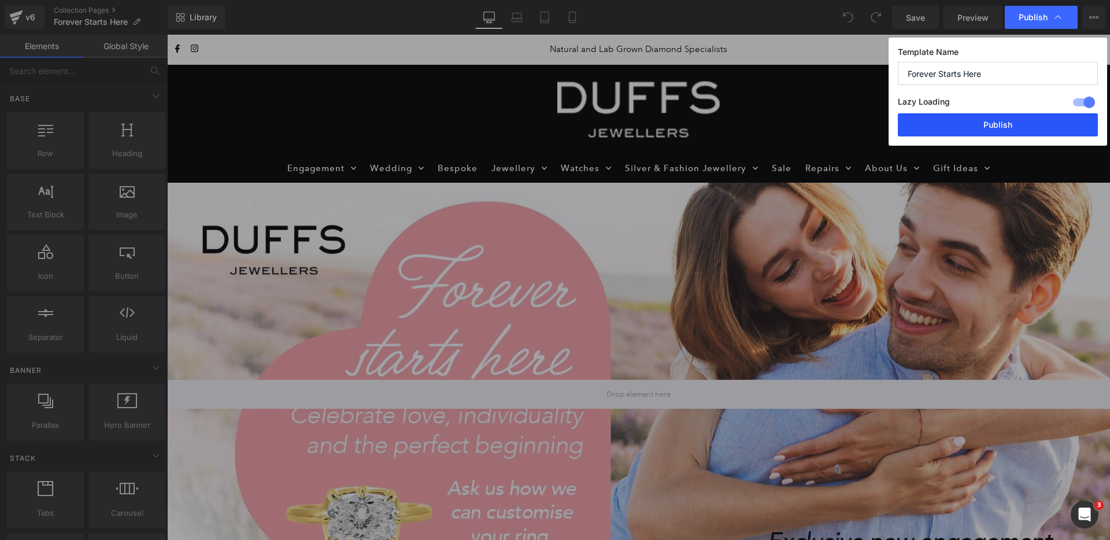
click at [1024, 125] on button "Publish" at bounding box center [998, 124] width 200 height 23
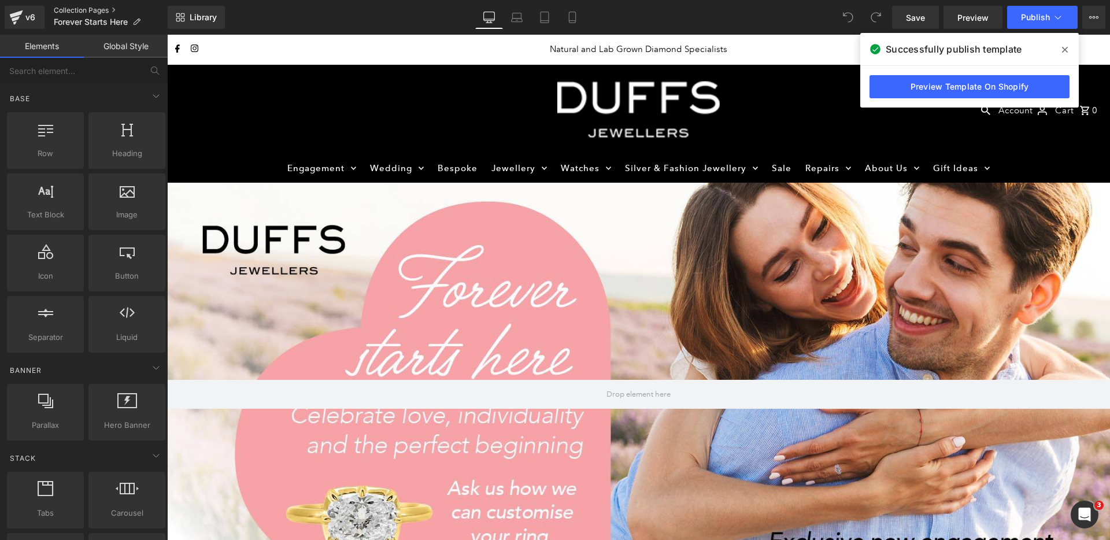
click at [115, 7] on link "Collection Pages" at bounding box center [111, 10] width 114 height 9
